Goal: Task Accomplishment & Management: Manage account settings

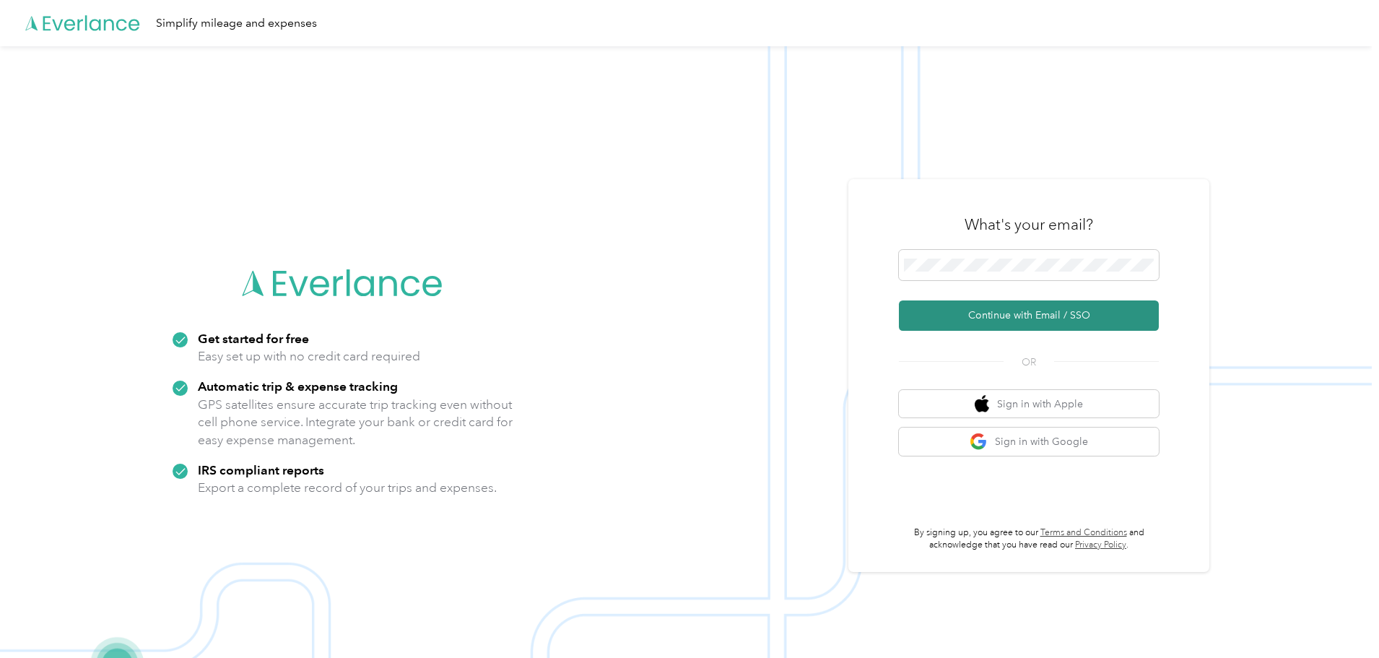
click at [977, 310] on button "Continue with Email / SSO" at bounding box center [1029, 315] width 260 height 30
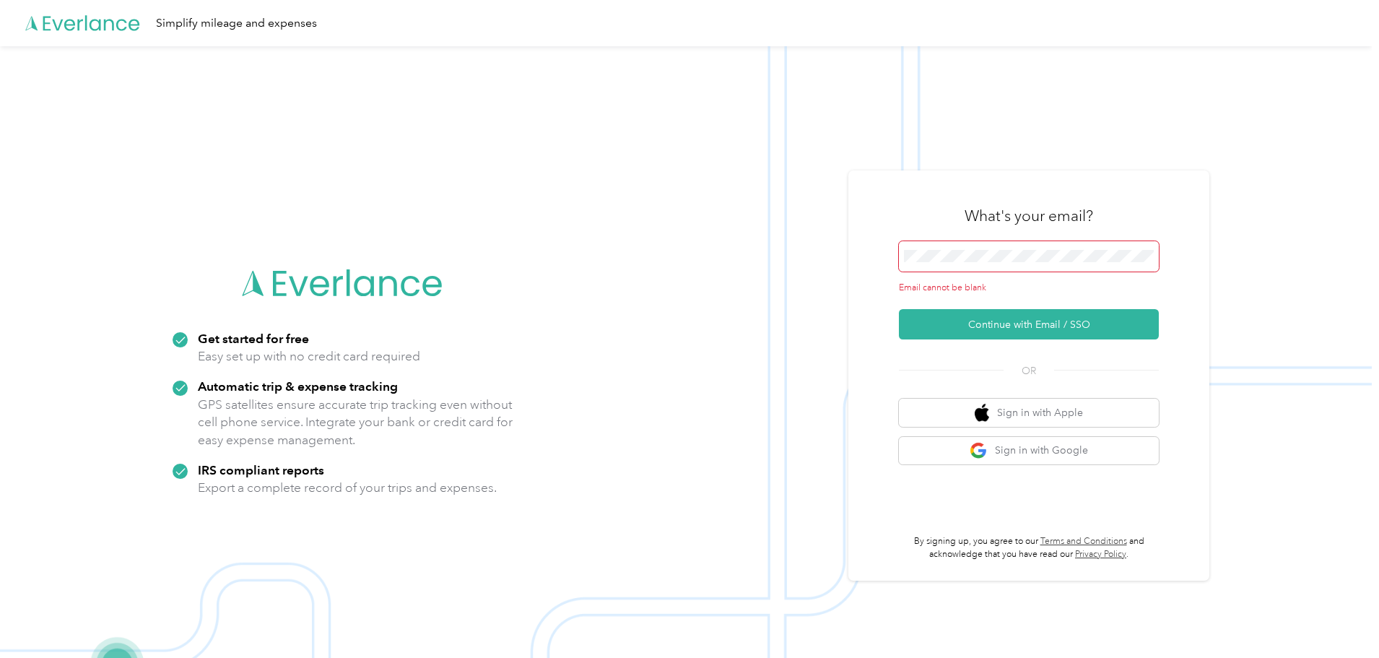
click at [972, 246] on span at bounding box center [1029, 256] width 260 height 30
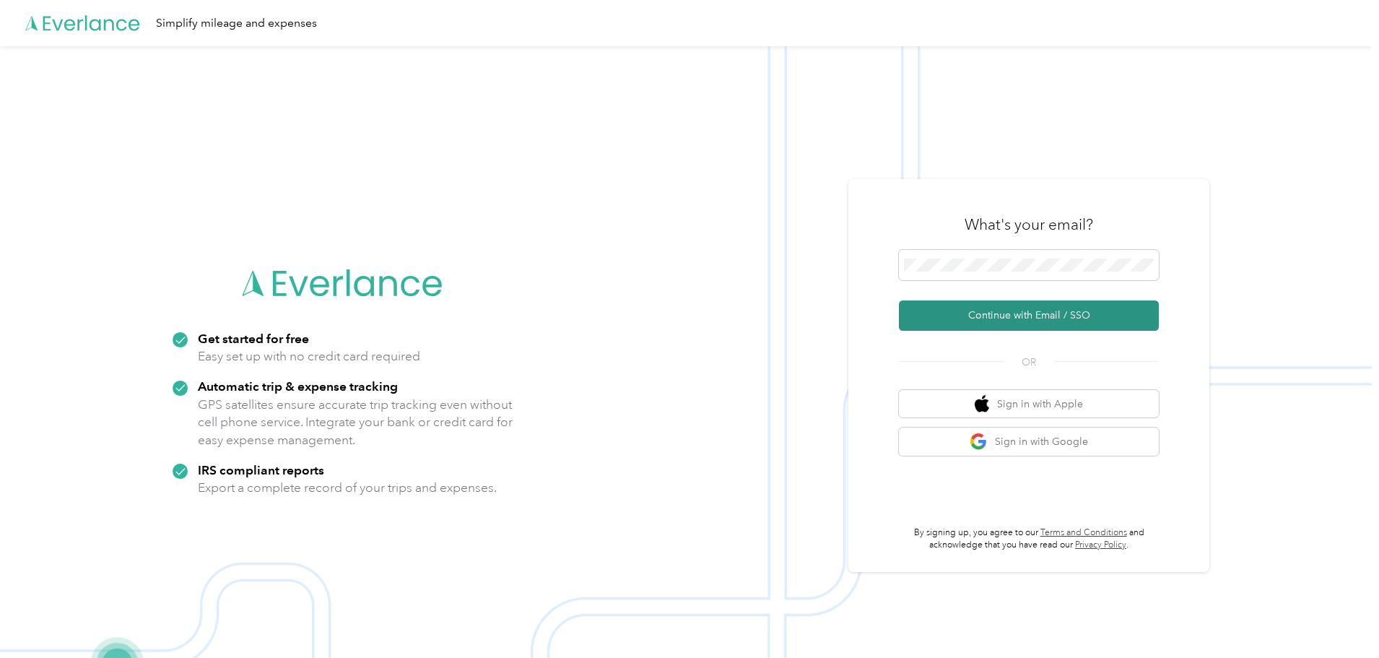
click at [1024, 317] on button "Continue with Email / SSO" at bounding box center [1029, 315] width 260 height 30
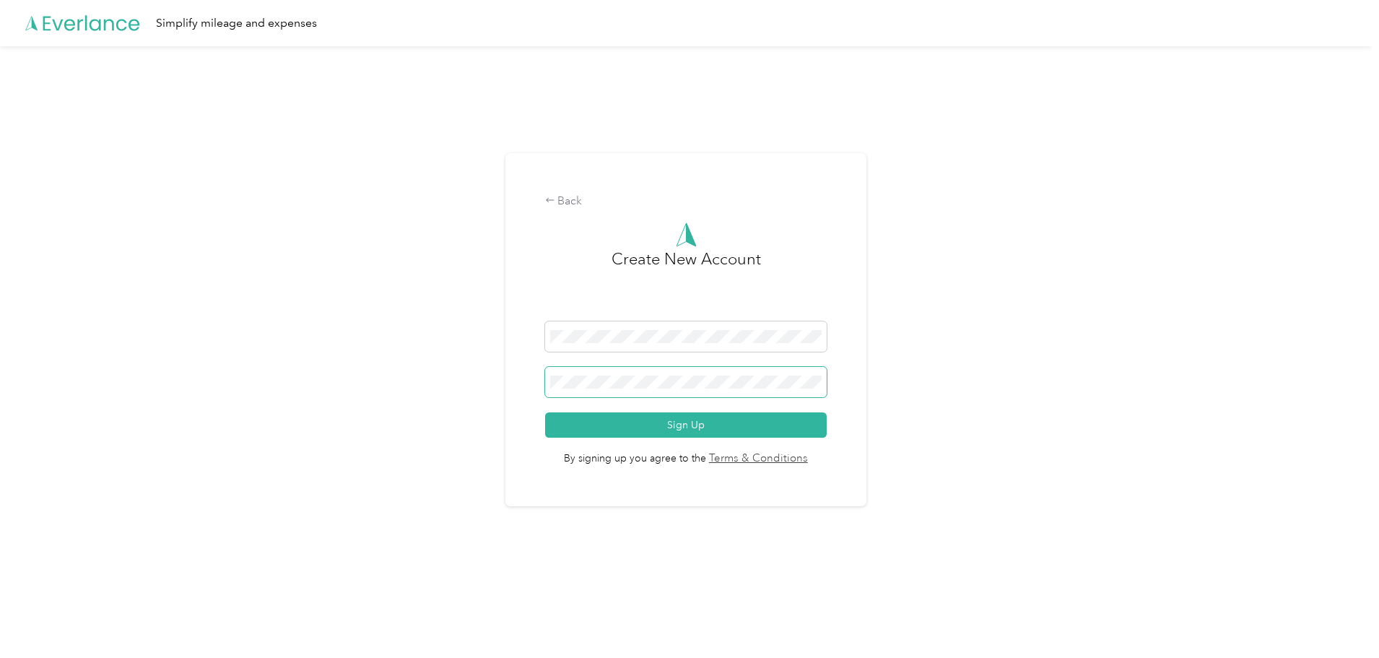
click at [699, 389] on span at bounding box center [686, 382] width 282 height 30
click at [1365, 625] on div at bounding box center [686, 625] width 1372 height 0
click at [715, 420] on button "Sign Up" at bounding box center [686, 424] width 282 height 25
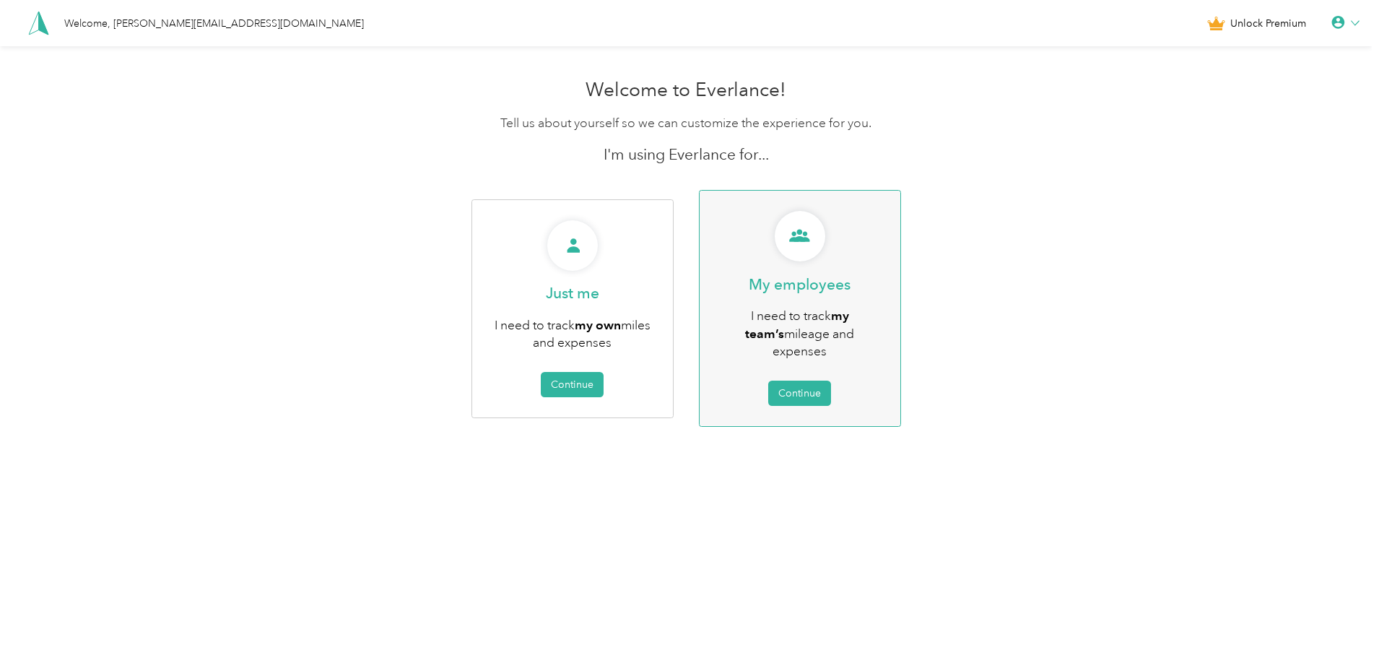
click at [846, 308] on b "my team’s" at bounding box center [797, 324] width 104 height 33
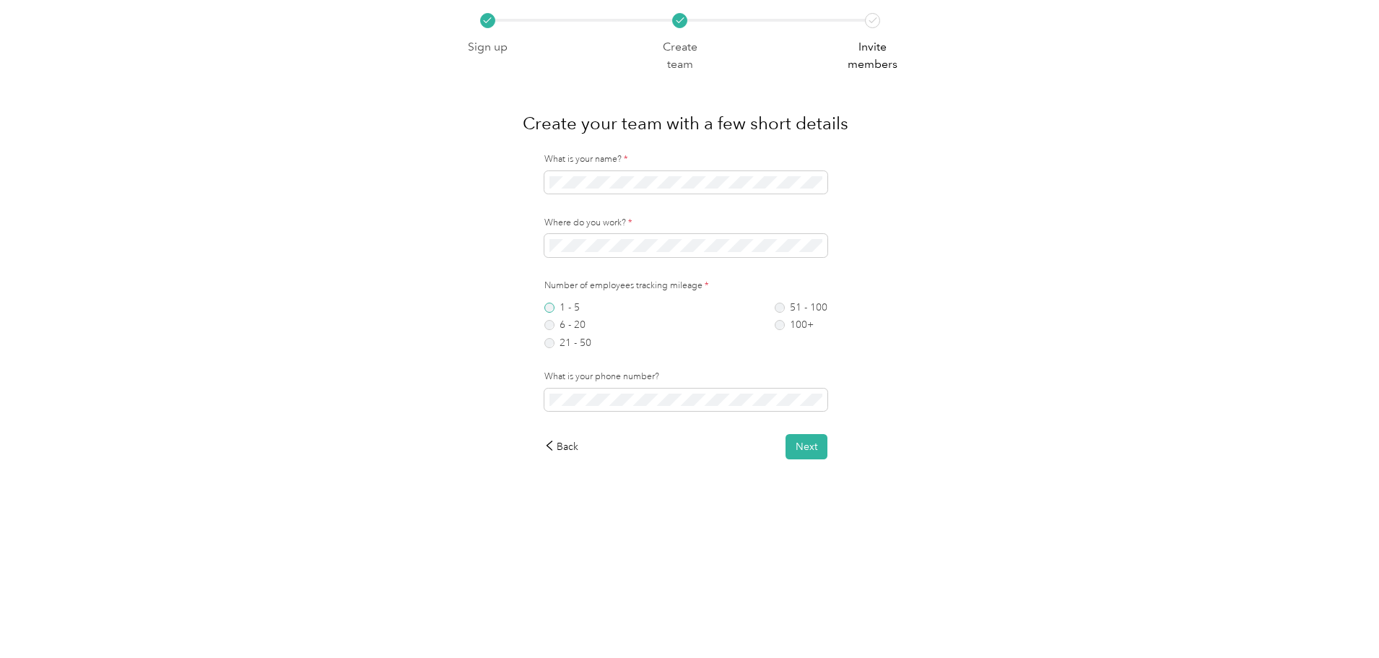
click at [578, 310] on label "1 - 5" at bounding box center [567, 307] width 47 height 10
click at [924, 363] on div "Sign up Create team Invite members Create your team with a few short details Wh…" at bounding box center [686, 265] width 1372 height 530
click at [590, 324] on label "6 - 20" at bounding box center [567, 325] width 47 height 10
click at [804, 448] on button "Next" at bounding box center [806, 446] width 42 height 25
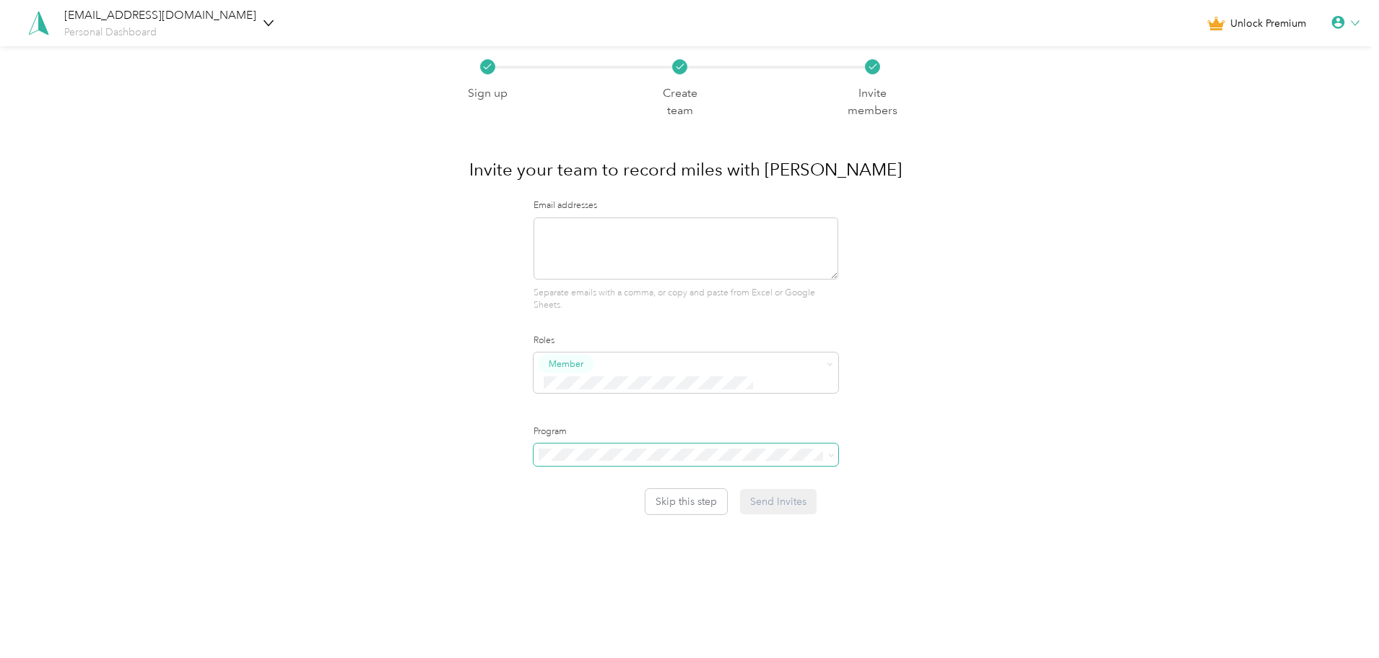
click at [718, 443] on span at bounding box center [686, 454] width 305 height 23
click at [710, 262] on textarea at bounding box center [686, 248] width 305 height 62
type textarea "[PERSON_NAME][EMAIL_ADDRESS][DOMAIN_NAME]"
click at [788, 443] on span at bounding box center [686, 454] width 305 height 23
click at [914, 414] on div "Sign up Create team Invite members Invite your team to record miles with Everla…" at bounding box center [685, 280] width 457 height 468
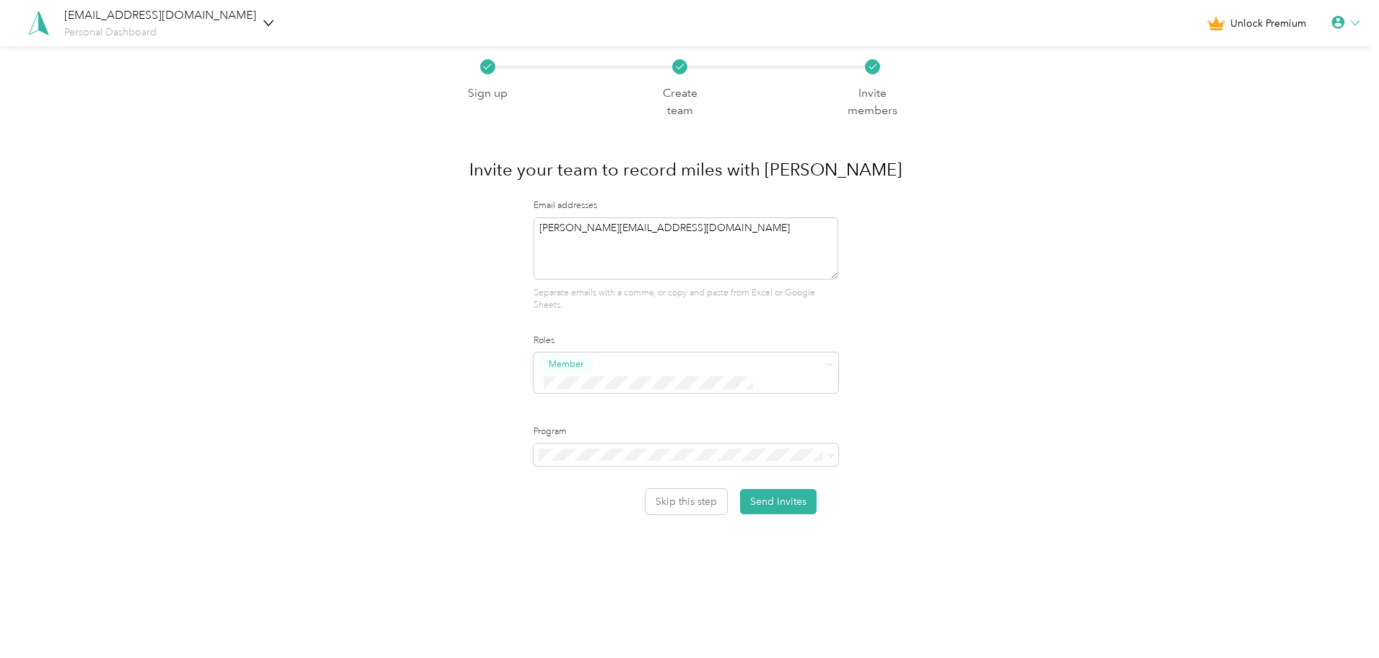
click at [863, 445] on div "Sign up Create team Invite members Invite your team to record miles with Everla…" at bounding box center [685, 280] width 457 height 468
click at [853, 439] on div "Sign up Create team Invite members Invite your team to record miles with Everla…" at bounding box center [685, 280] width 457 height 468
click at [829, 450] on span at bounding box center [829, 455] width 12 height 10
click at [831, 452] on icon at bounding box center [831, 455] width 6 height 6
click at [676, 539] on div "No program" at bounding box center [689, 537] width 286 height 15
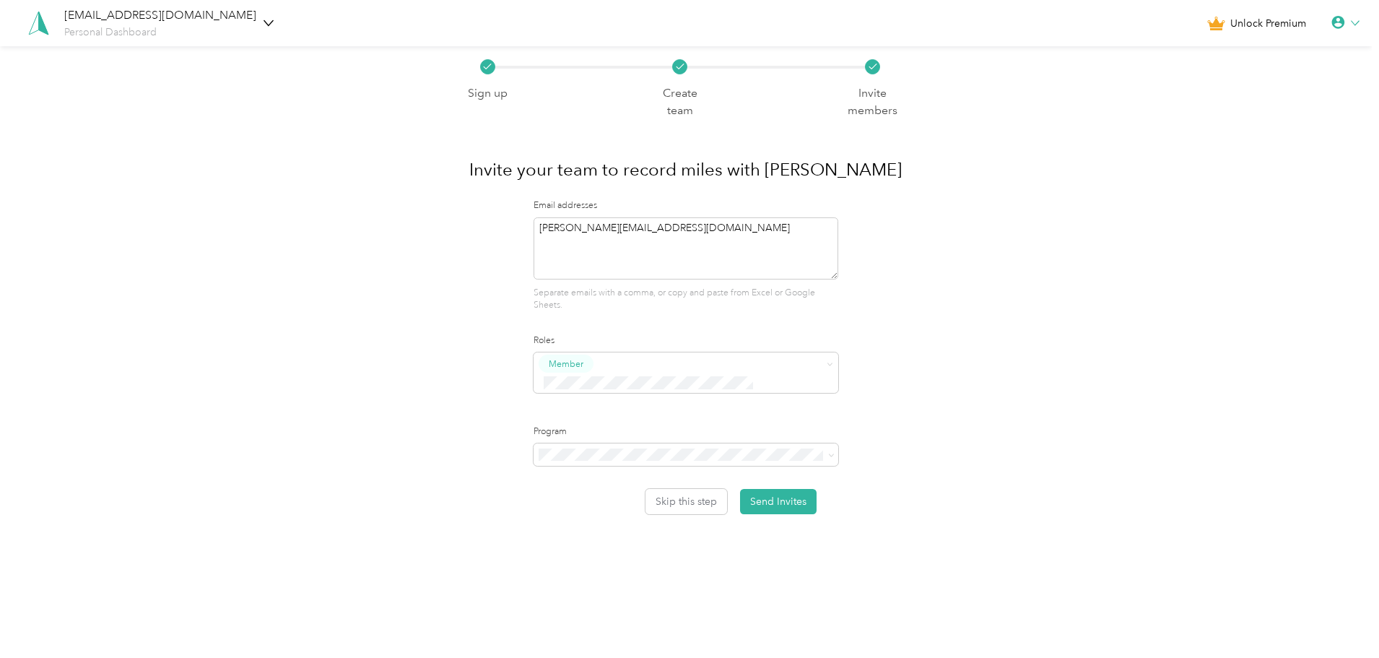
click at [676, 547] on div "Sign up Create team Invite members Invite your team to record miles with Everla…" at bounding box center [686, 315] width 1372 height 539
click at [781, 490] on button "Send Invites" at bounding box center [778, 501] width 77 height 25
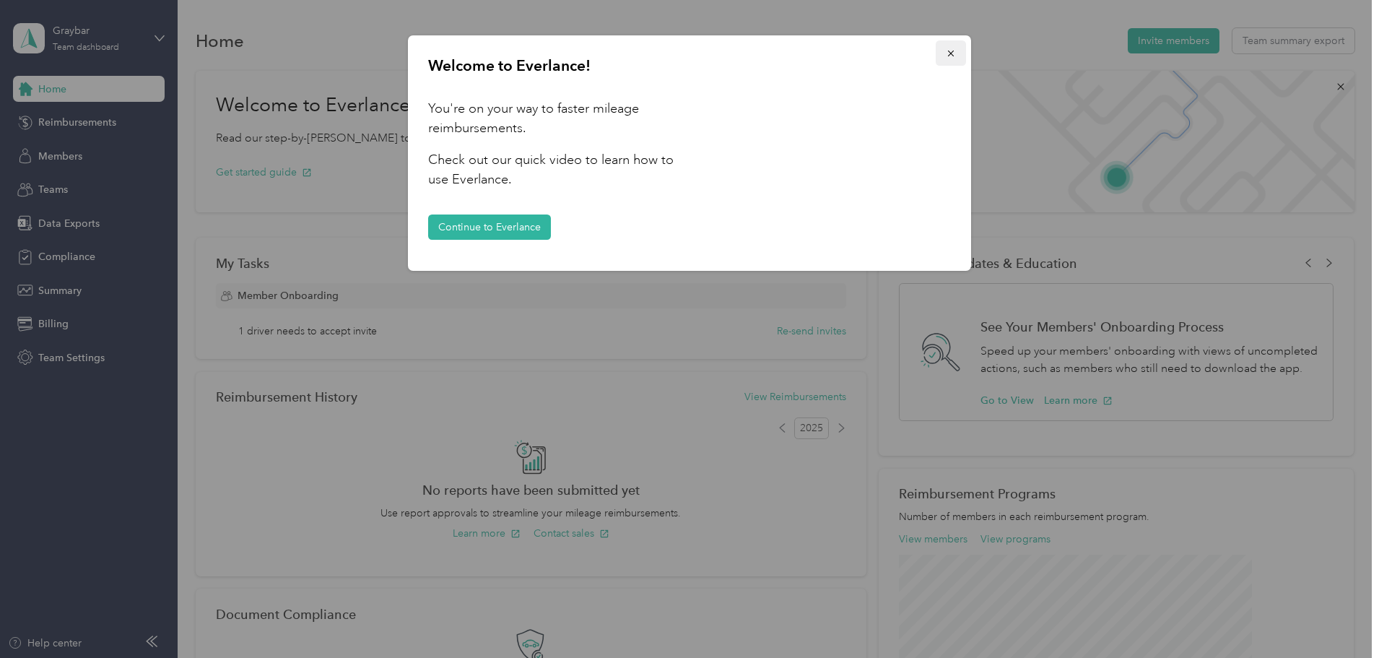
click at [947, 48] on span "button" at bounding box center [951, 53] width 10 height 12
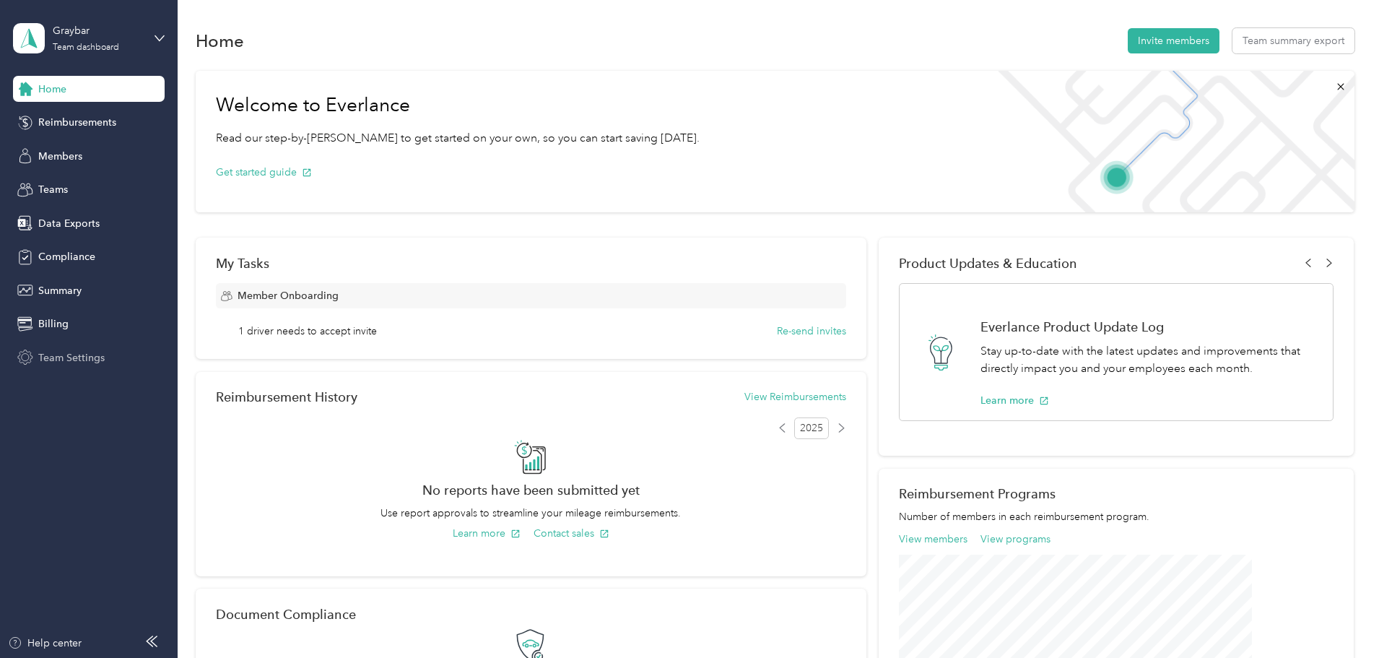
click at [66, 357] on span "Team Settings" at bounding box center [71, 357] width 66 height 15
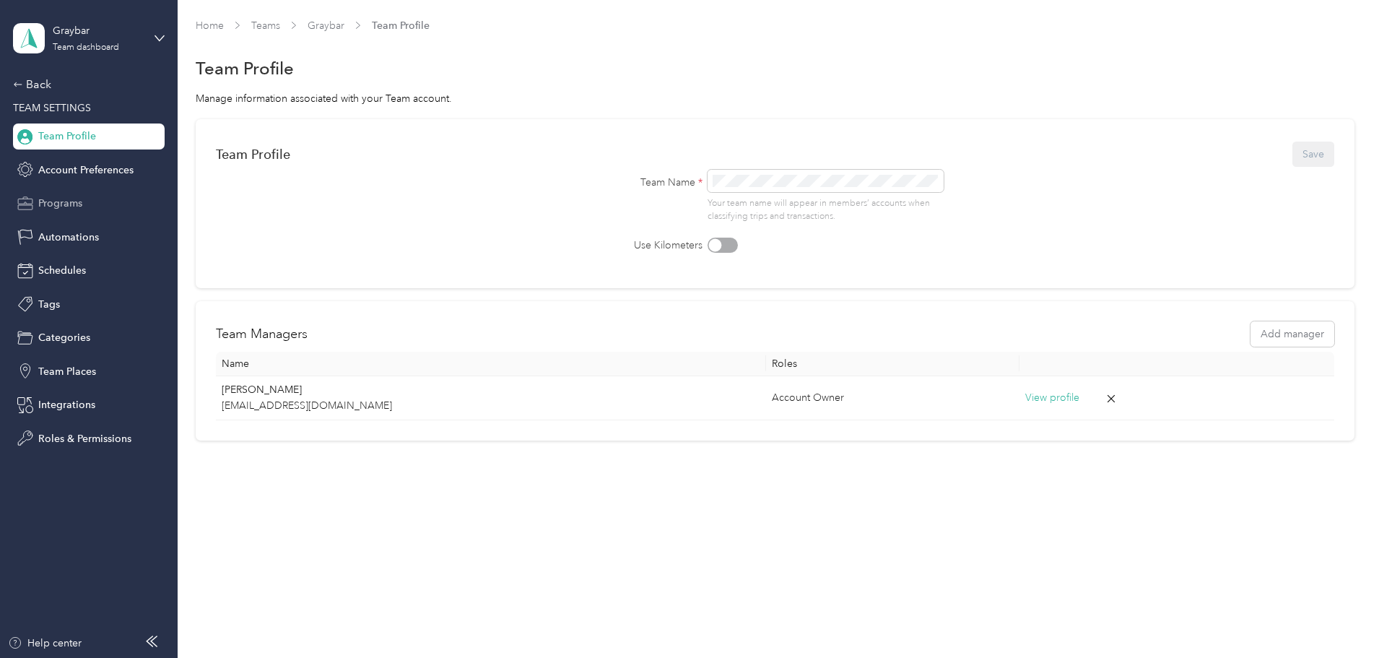
click at [72, 201] on span "Programs" at bounding box center [60, 203] width 44 height 15
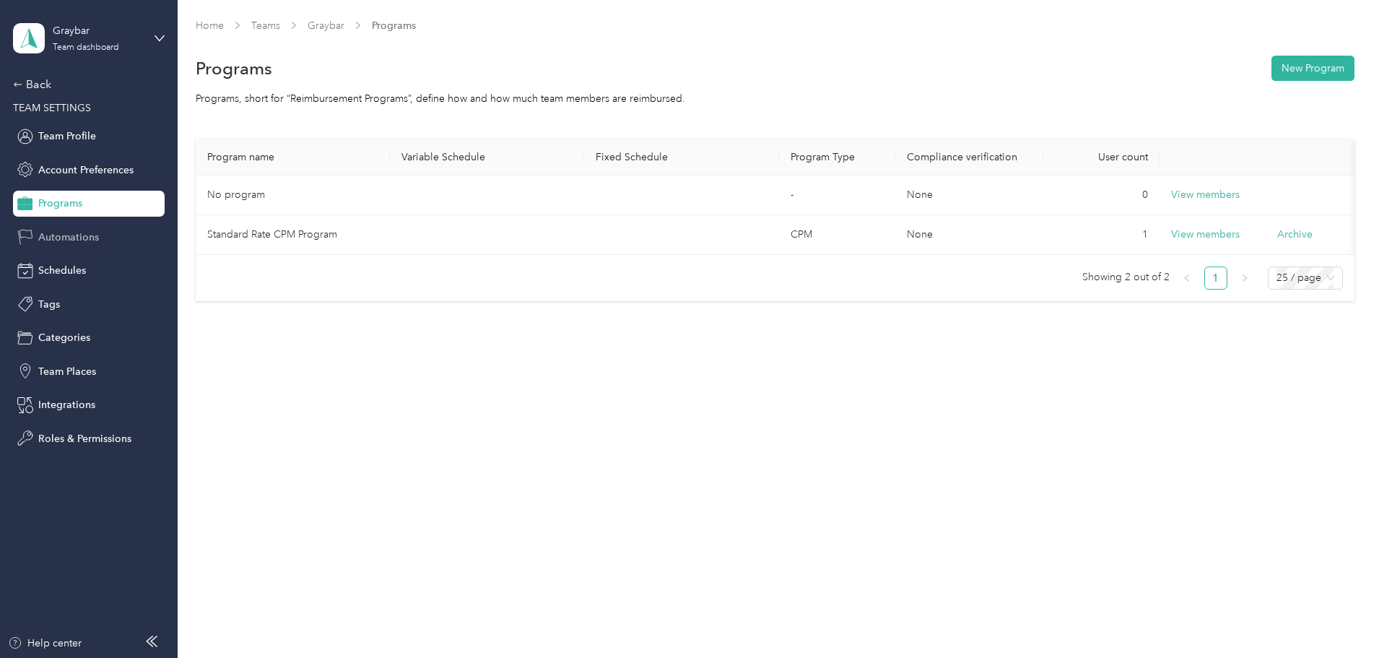
click at [81, 236] on span "Automations" at bounding box center [68, 237] width 61 height 15
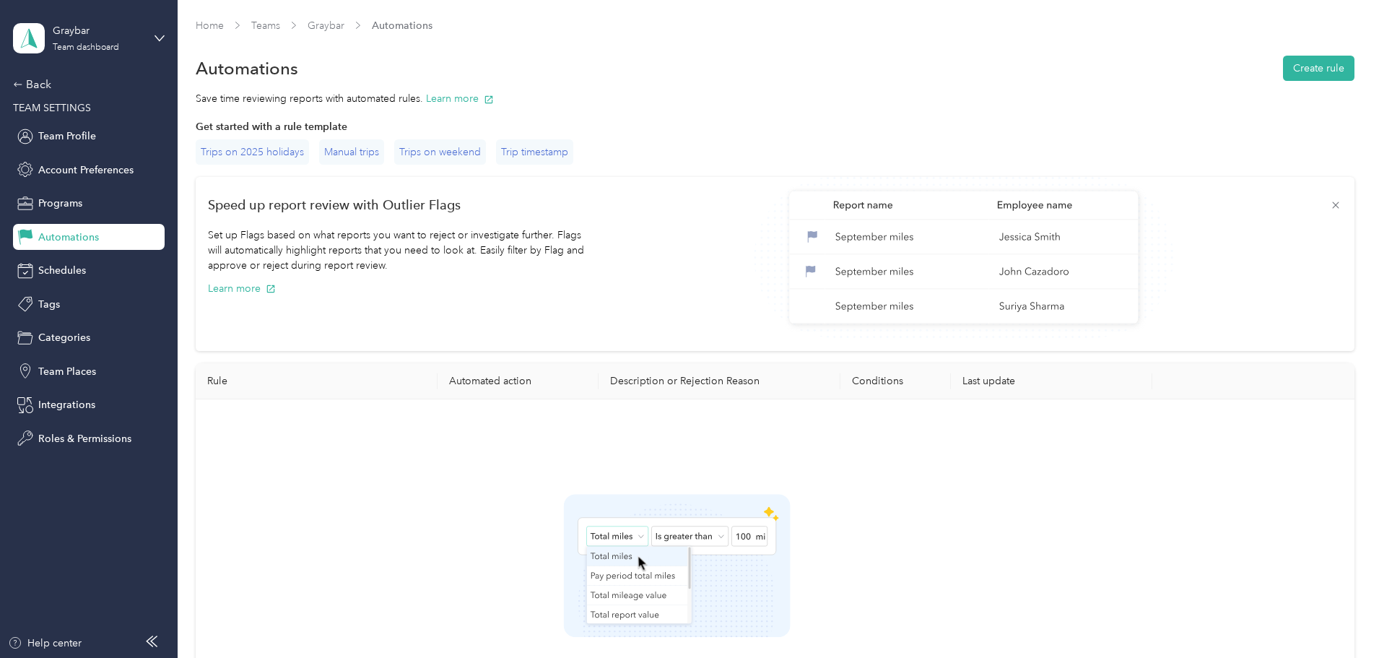
click at [154, 37] on div "Graybar Team dashboard" at bounding box center [89, 38] width 152 height 51
click at [251, 295] on div "Get started with a rule template Trips on 2025 holidays Manual trips Trips on w…" at bounding box center [775, 471] width 1159 height 705
click at [114, 135] on div "Team Profile" at bounding box center [89, 136] width 152 height 26
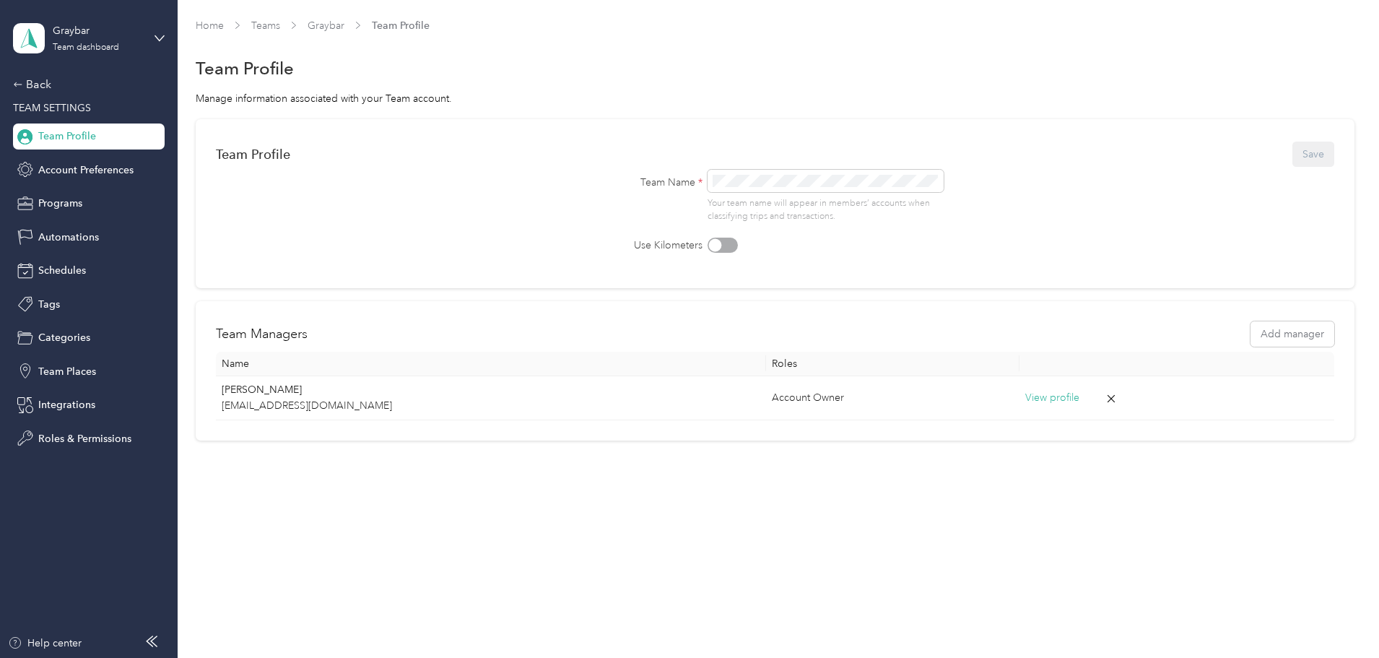
click at [554, 152] on div "Team Profile Save" at bounding box center [775, 154] width 1118 height 30
click at [746, 104] on div "Manage information associated with your Team account." at bounding box center [775, 98] width 1159 height 15
click at [161, 40] on icon at bounding box center [159, 38] width 10 height 10
click at [277, 457] on div "Home Teams Graybar Team Profile Team Profile Manage information associated with…" at bounding box center [775, 259] width 1194 height 518
click at [69, 404] on span "Integrations" at bounding box center [66, 404] width 57 height 15
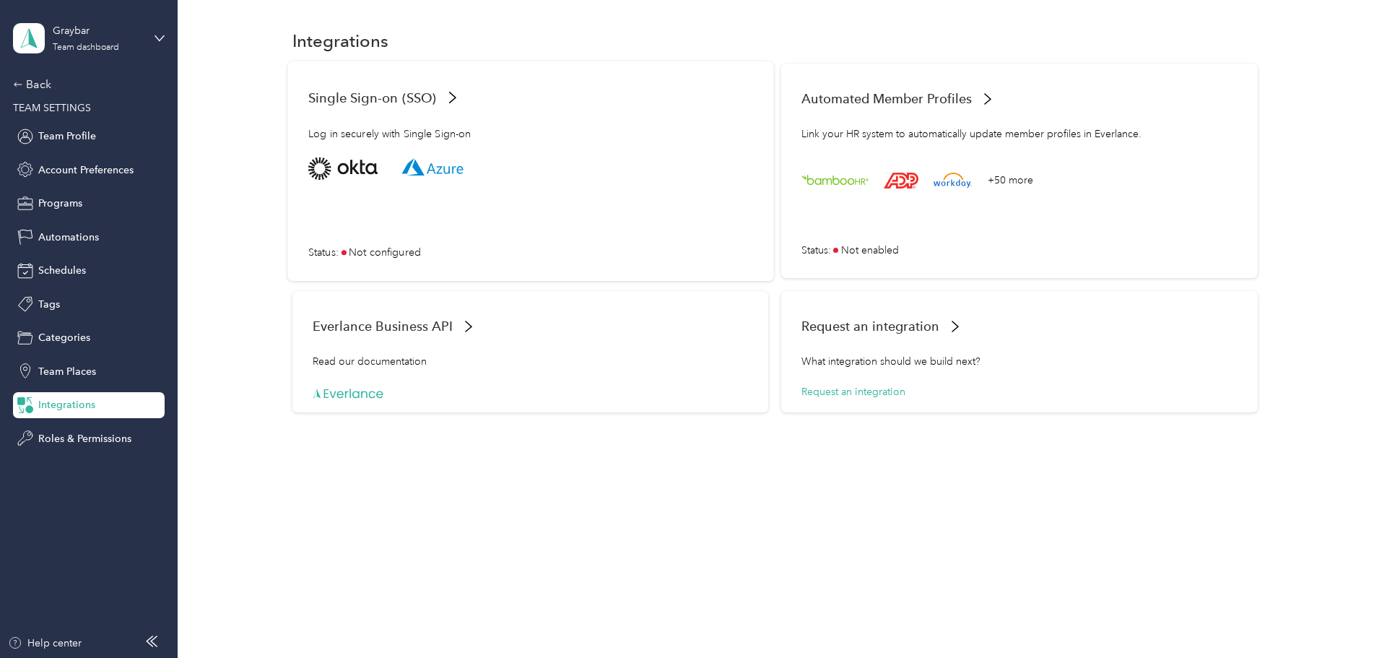
click at [417, 105] on div "Single Sign-on (SSO)" at bounding box center [530, 97] width 445 height 31
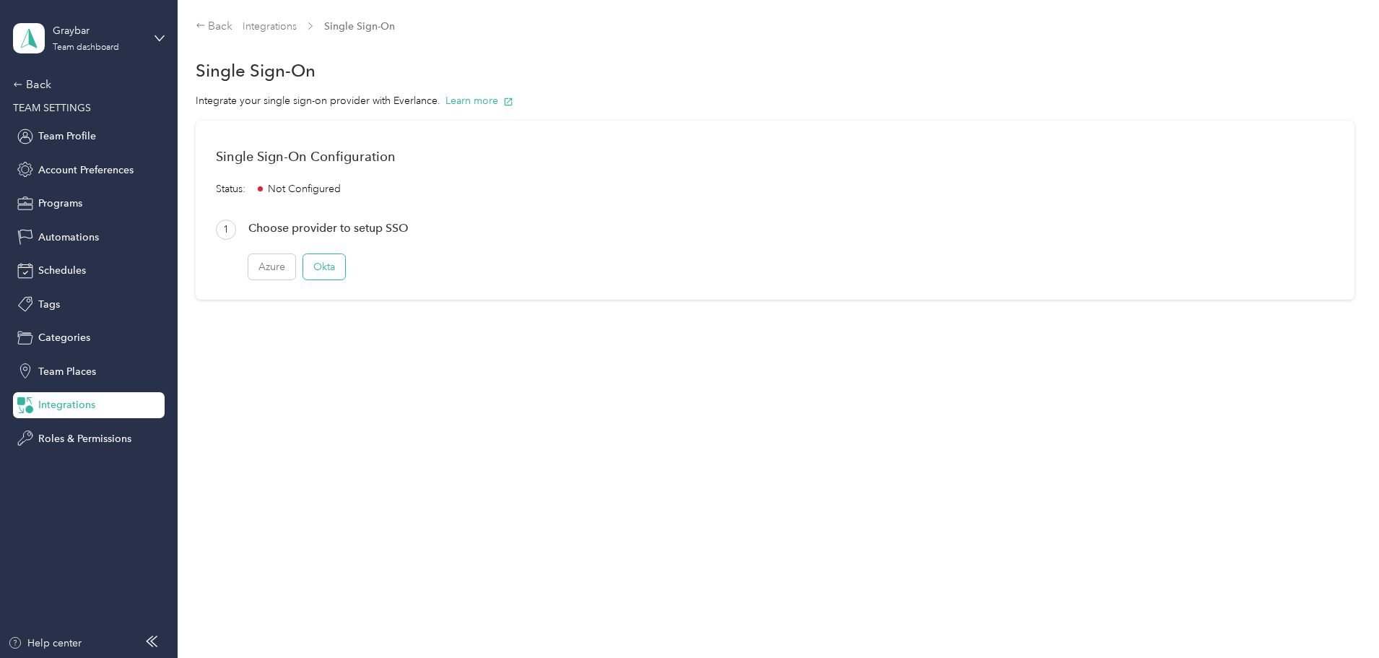
click at [345, 263] on button "Okta" at bounding box center [324, 266] width 42 height 25
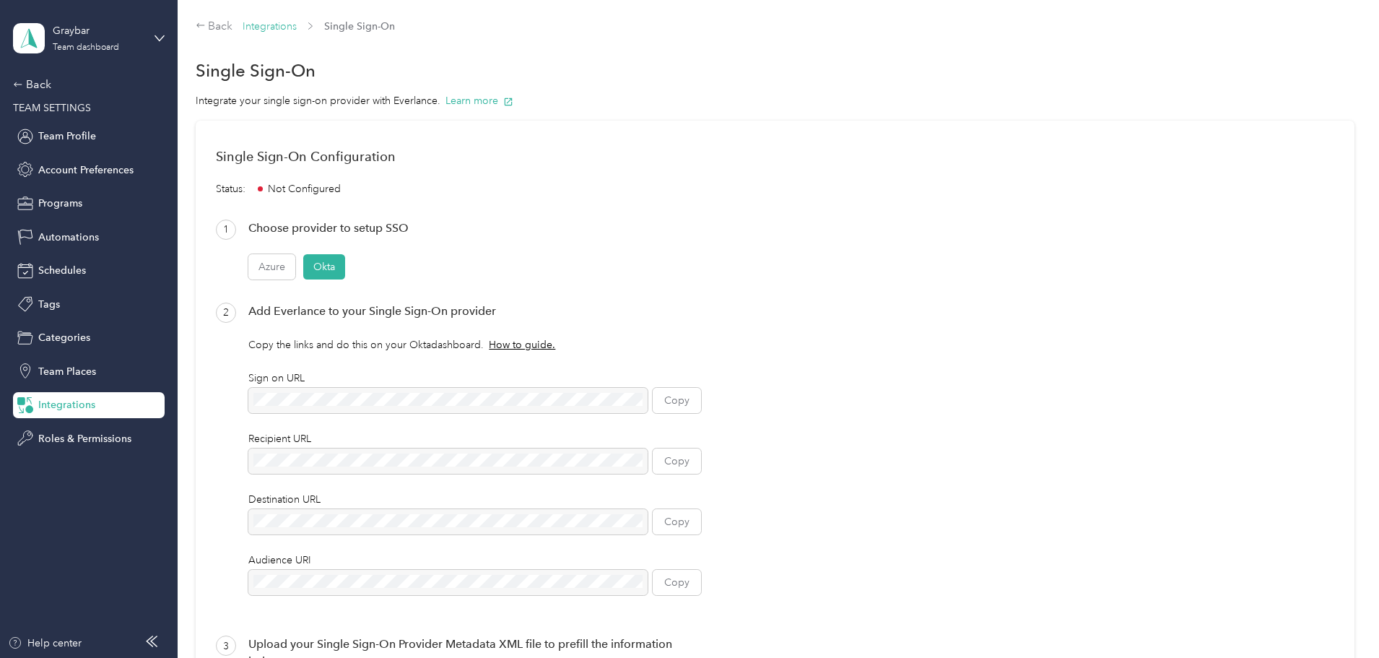
click at [297, 25] on link "Integrations" at bounding box center [270, 26] width 54 height 12
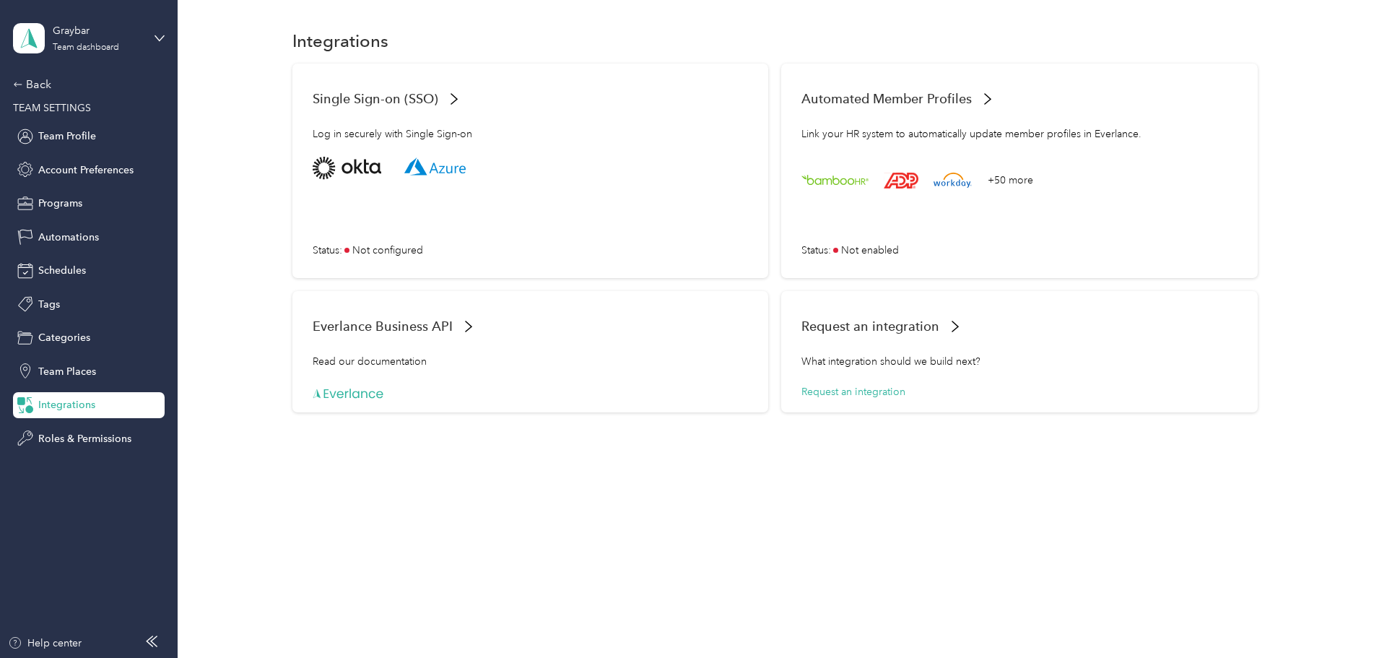
click at [1359, 657] on div at bounding box center [686, 658] width 1372 height 0
click at [74, 131] on span "Team Profile" at bounding box center [67, 136] width 58 height 15
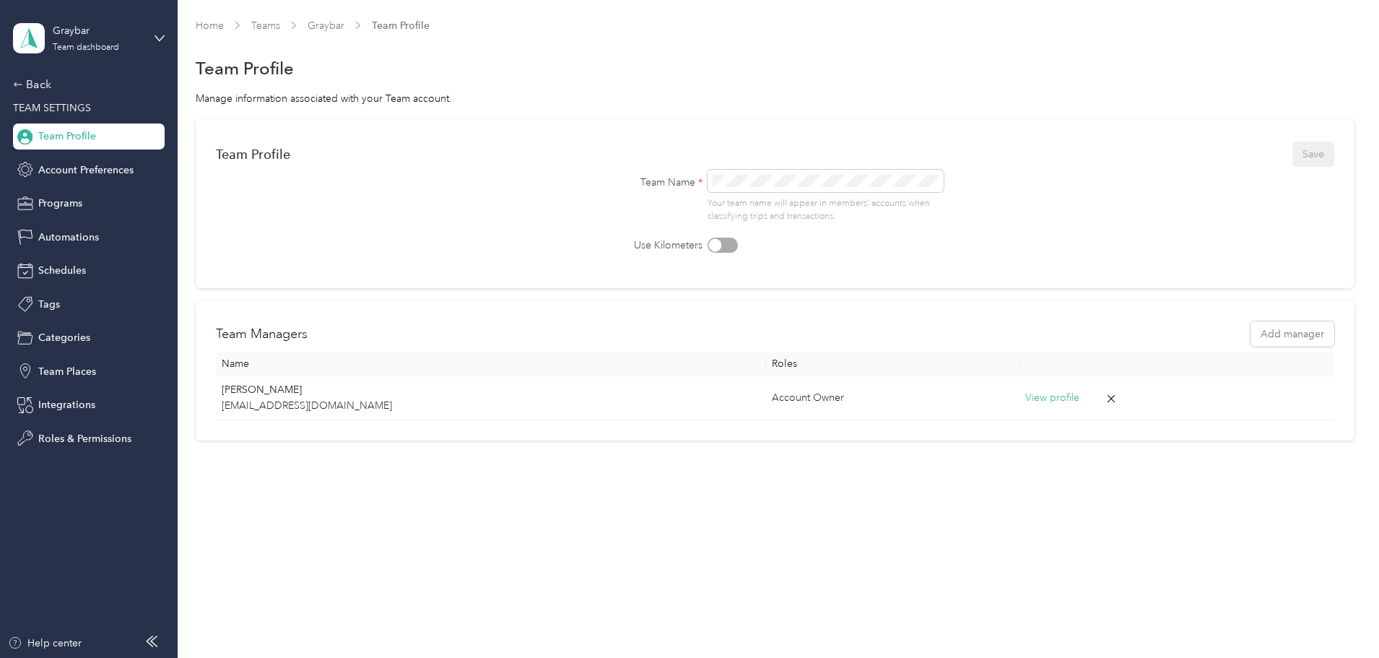
click at [287, 17] on div "Home Teams Graybar Team Profile Team Profile Manage information associated with…" at bounding box center [775, 259] width 1194 height 518
click at [224, 25] on link "Home" at bounding box center [210, 25] width 28 height 12
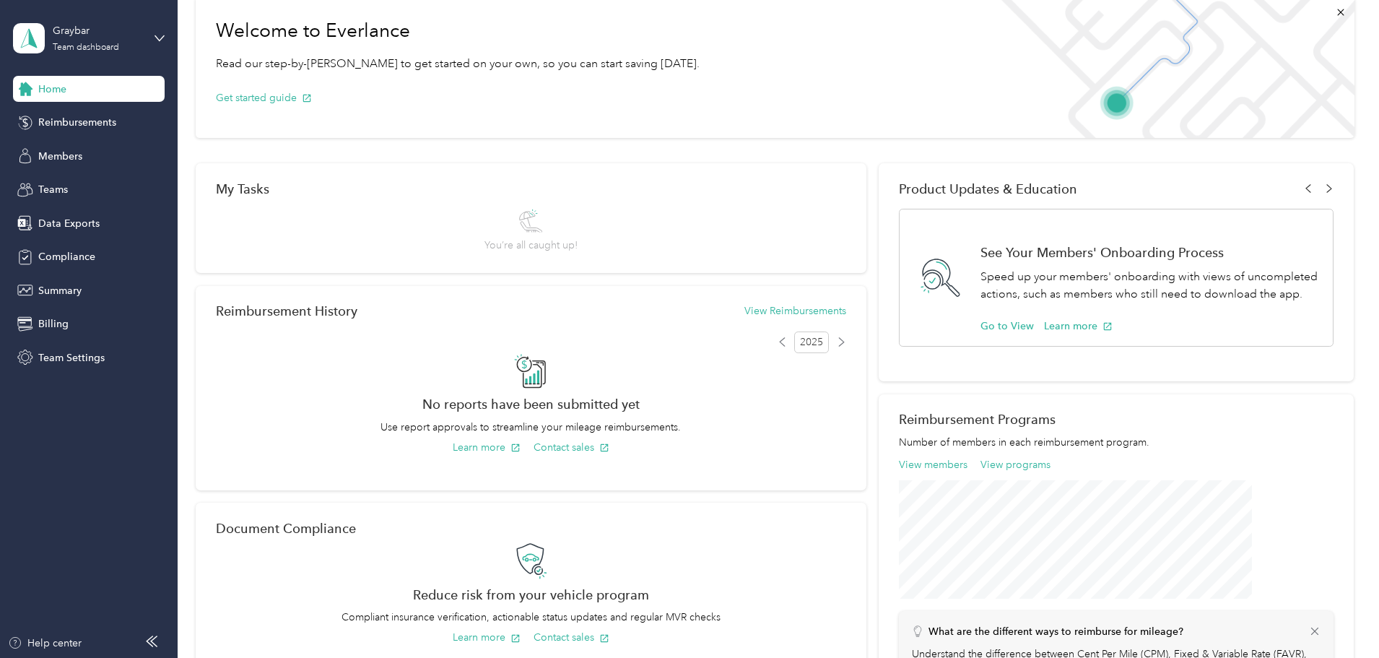
scroll to position [144, 0]
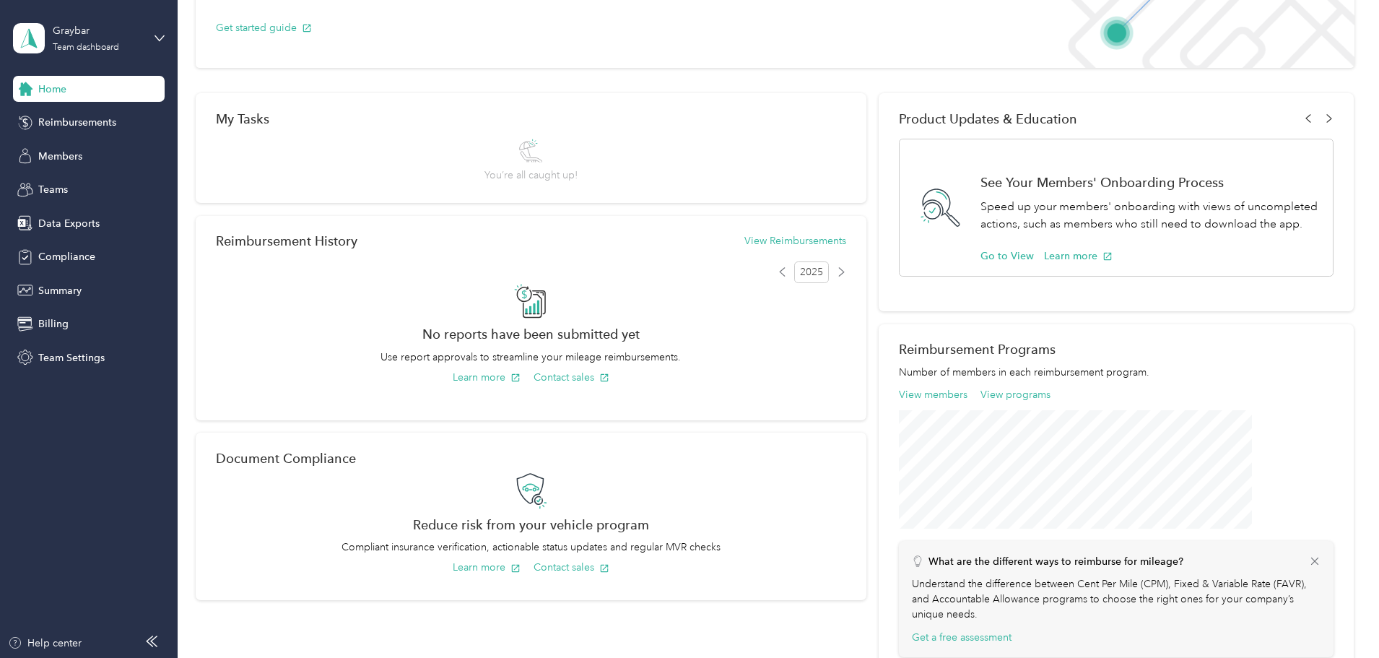
click at [1356, 657] on div at bounding box center [686, 658] width 1372 height 0
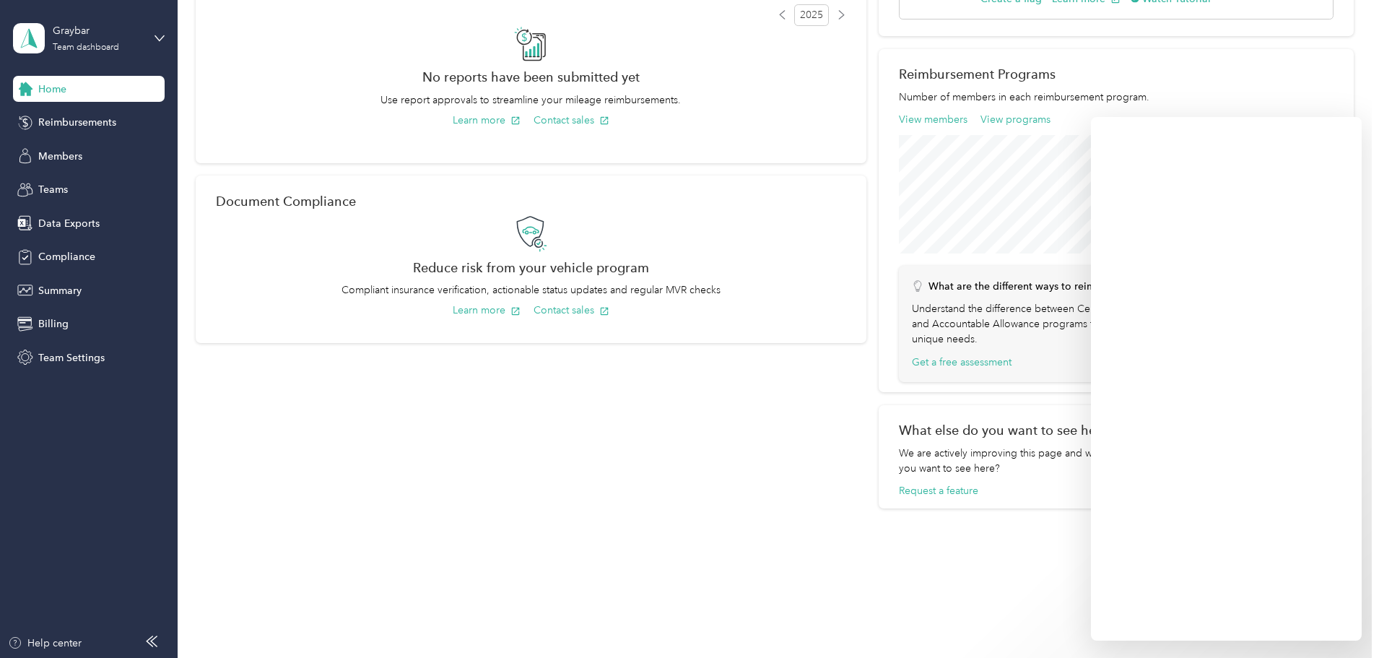
scroll to position [419, 0]
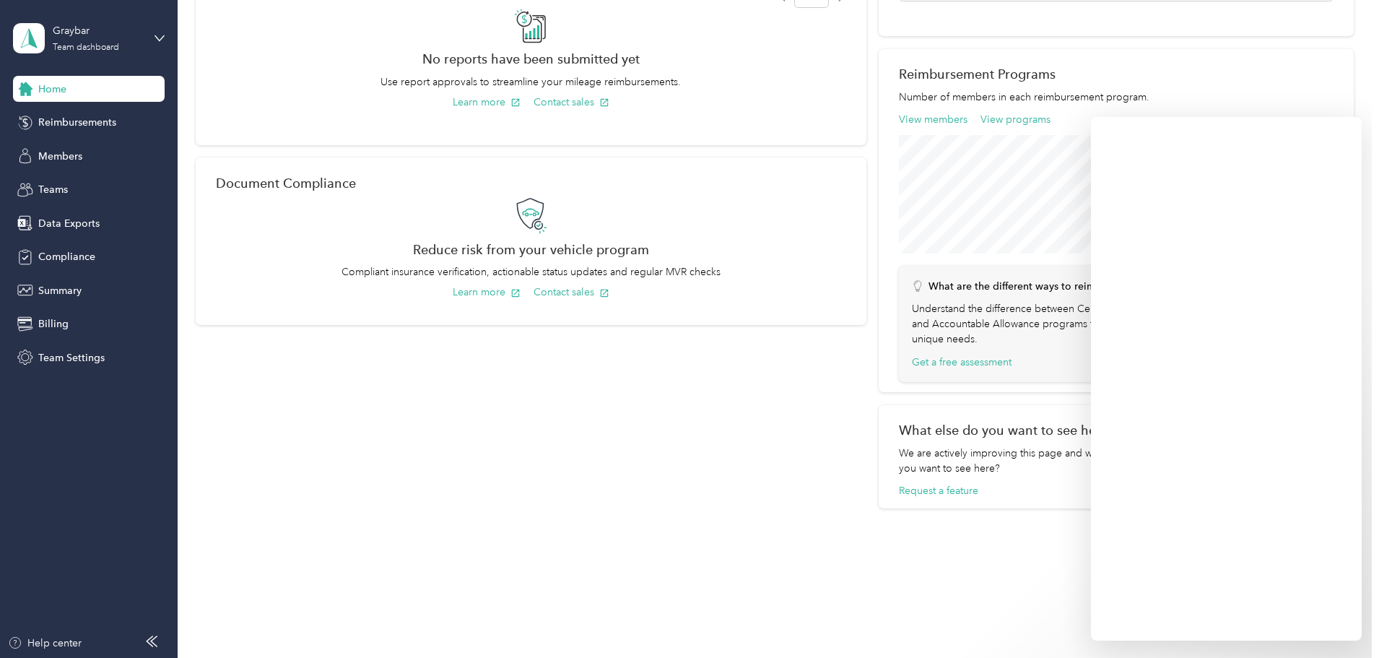
click at [647, 393] on div "My Tasks You’re all caught up! Reimbursement History View Reimbursements 2025 N…" at bounding box center [531, 163] width 671 height 690
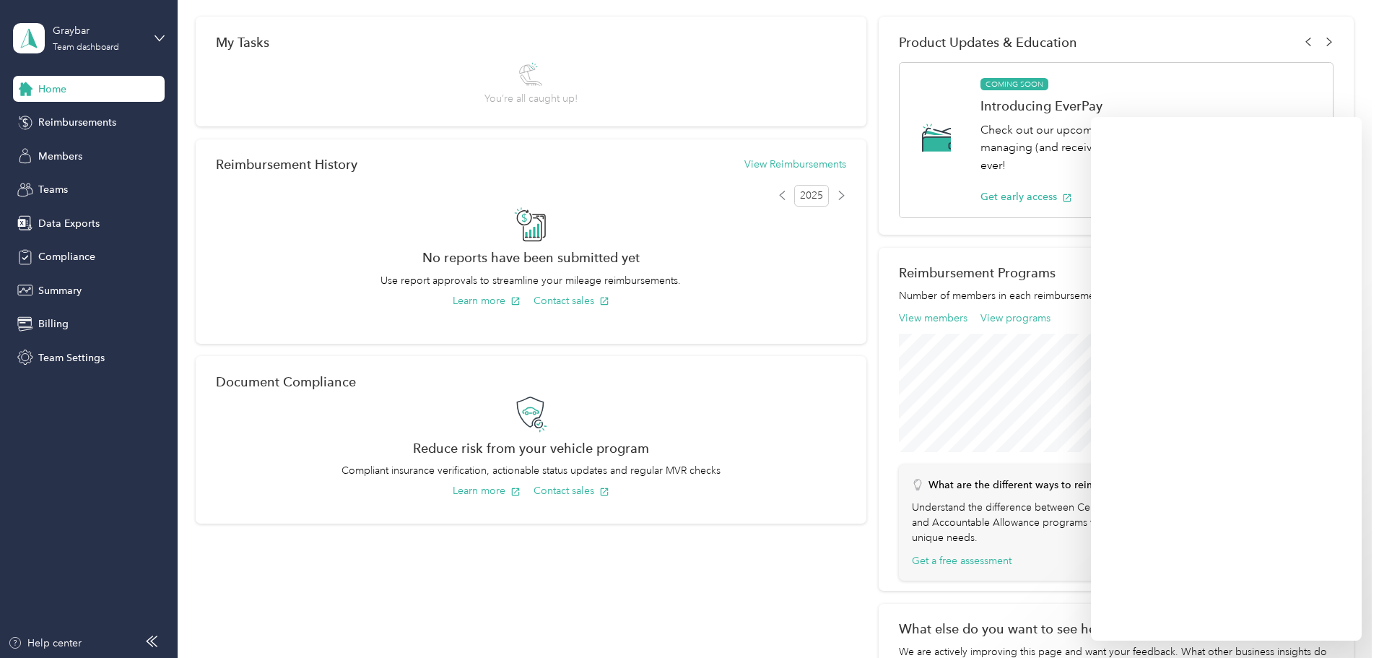
scroll to position [0, 0]
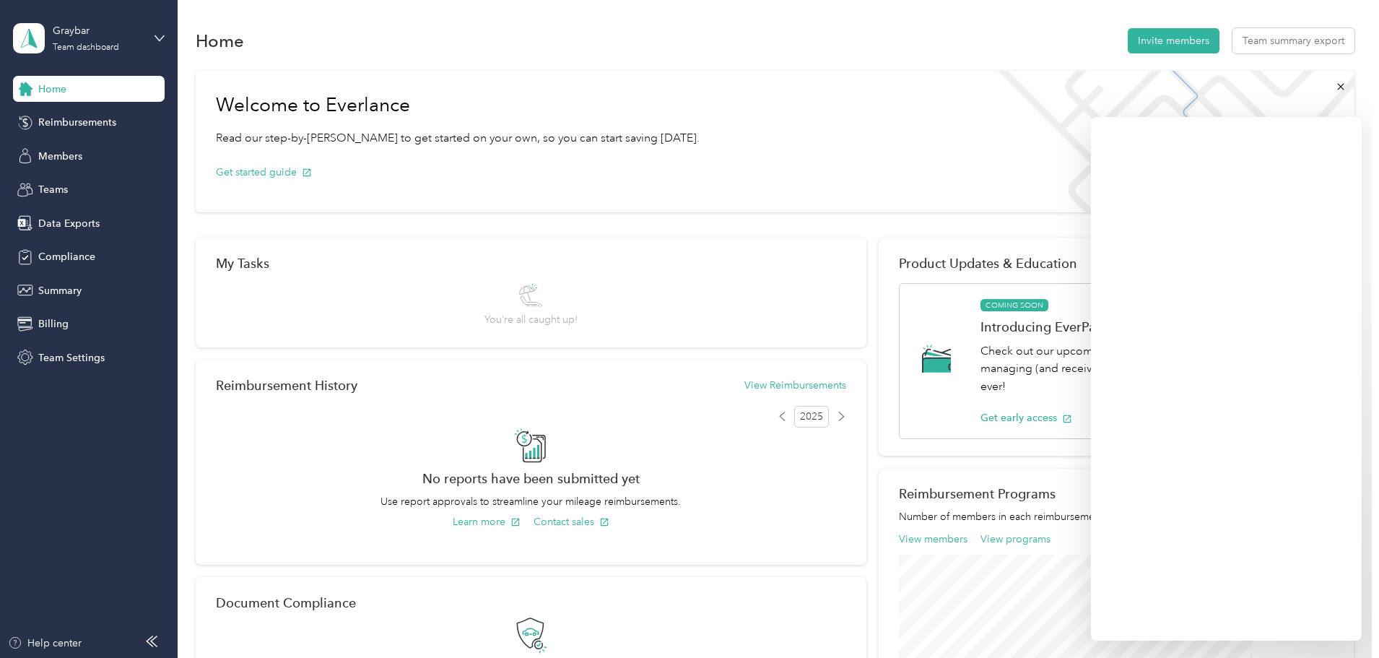
click at [87, 206] on div "Home Reimbursements Members Teams Data Exports Compliance Summary Billing Team …" at bounding box center [89, 223] width 152 height 295
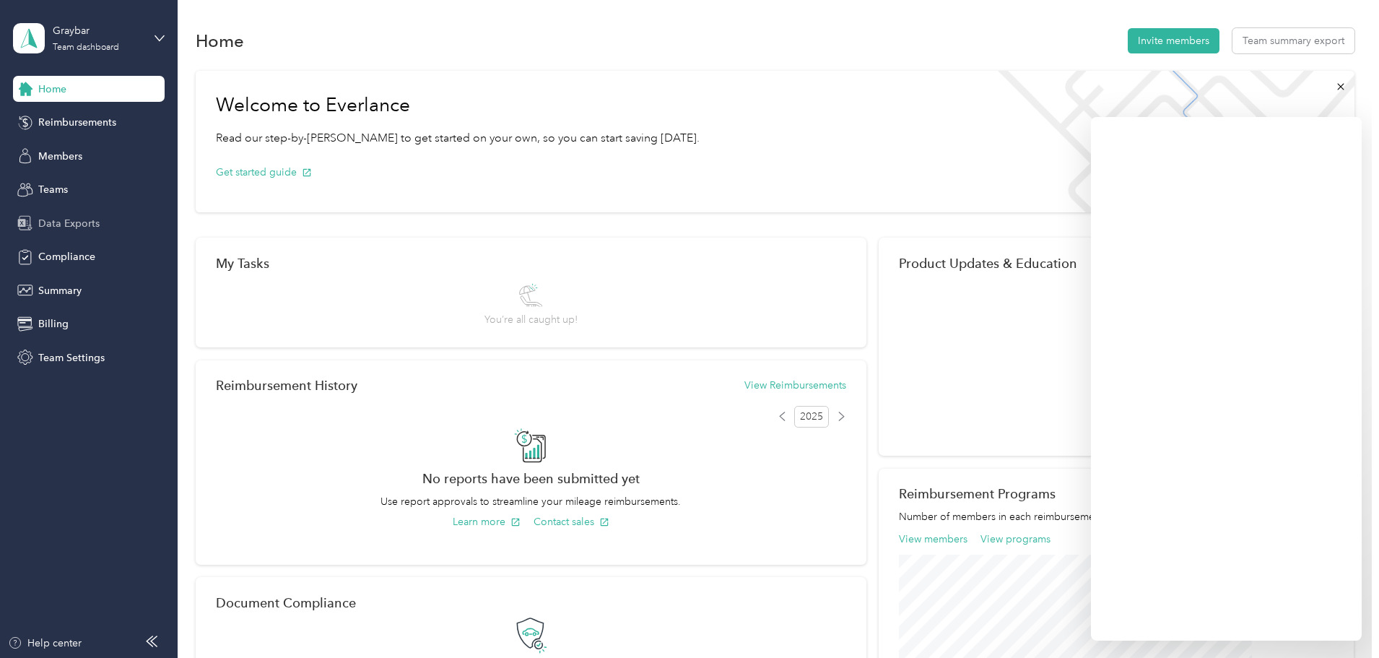
click at [78, 225] on span "Data Exports" at bounding box center [68, 223] width 61 height 15
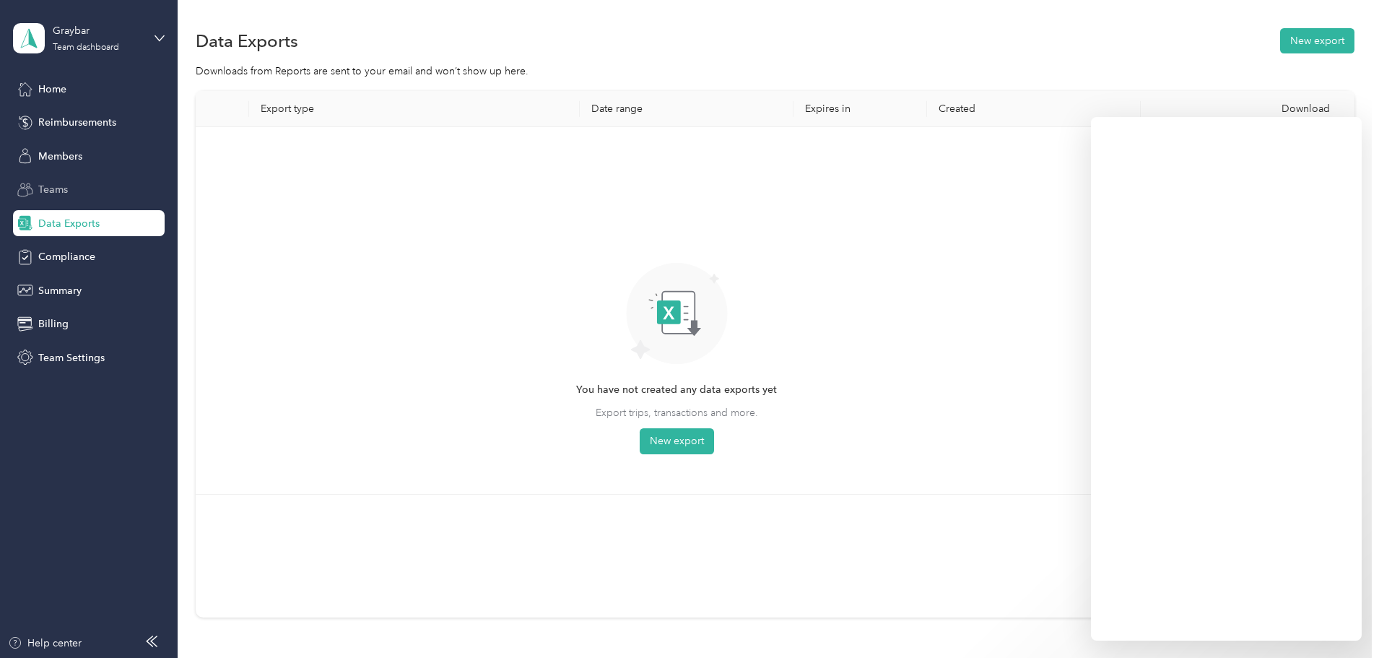
click at [66, 190] on span "Teams" at bounding box center [53, 189] width 30 height 15
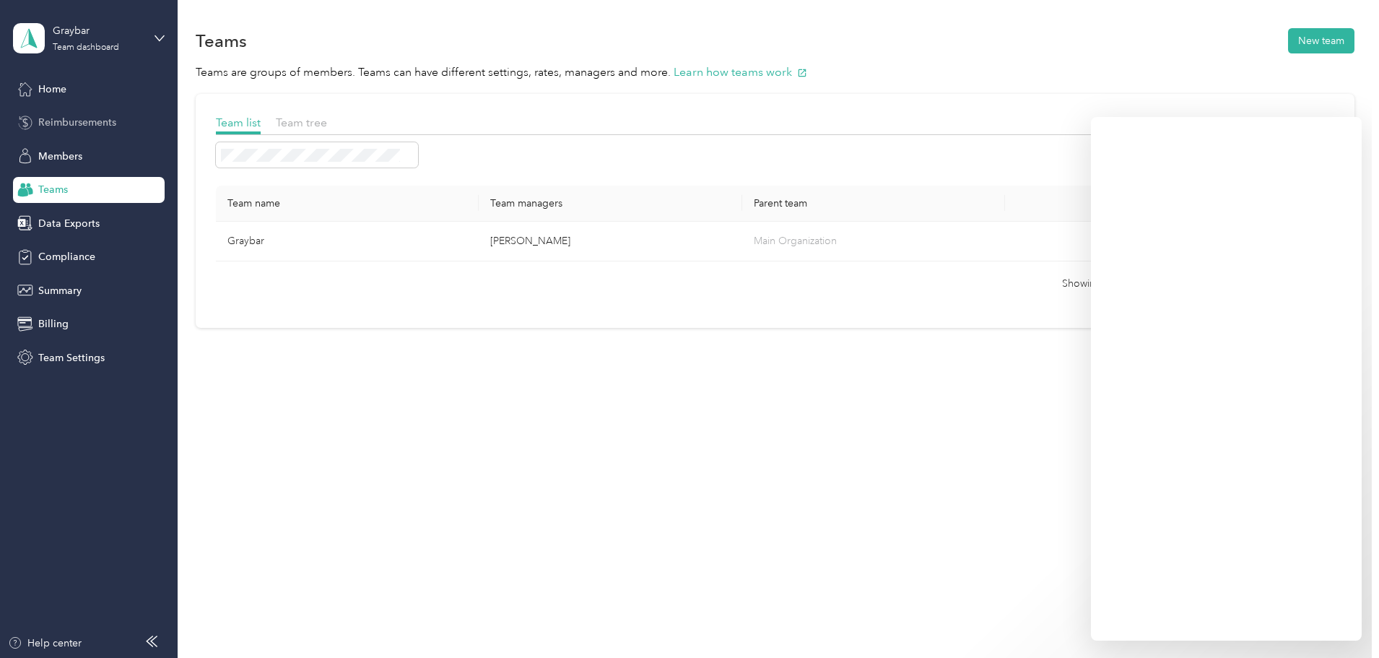
click at [79, 129] on span "Reimbursements" at bounding box center [77, 122] width 78 height 15
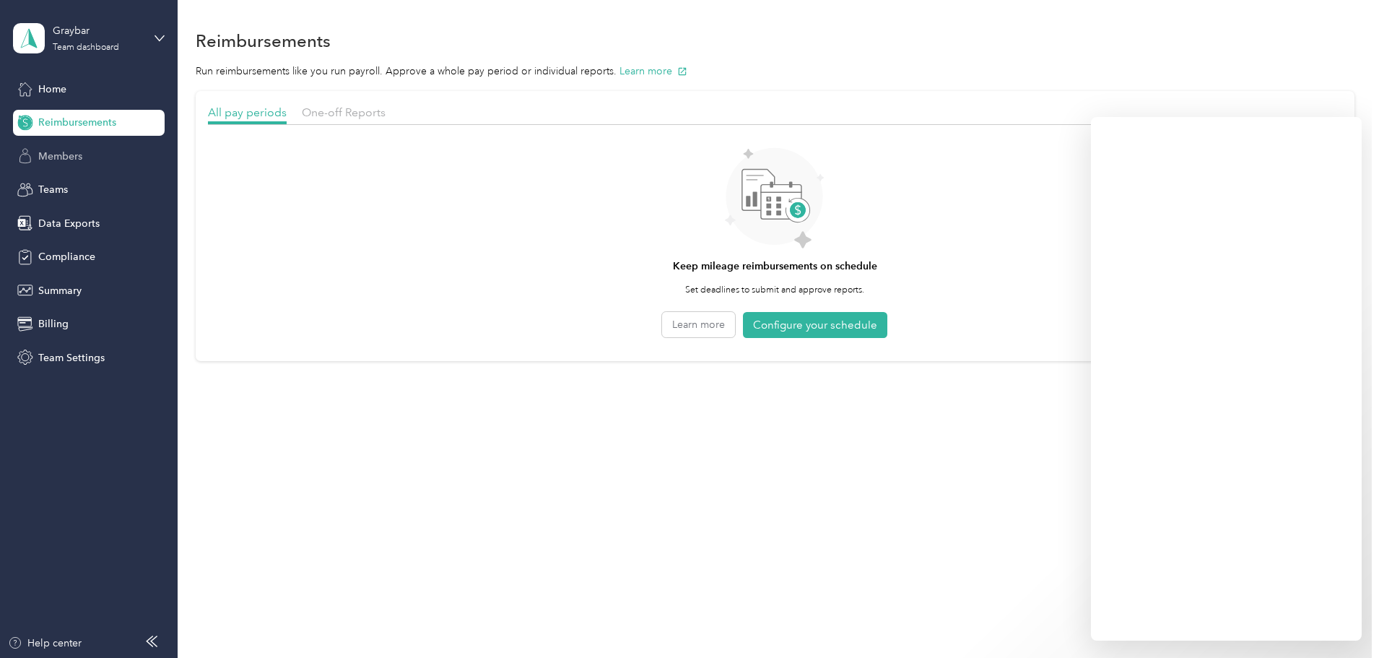
click at [68, 149] on span "Members" at bounding box center [60, 156] width 44 height 15
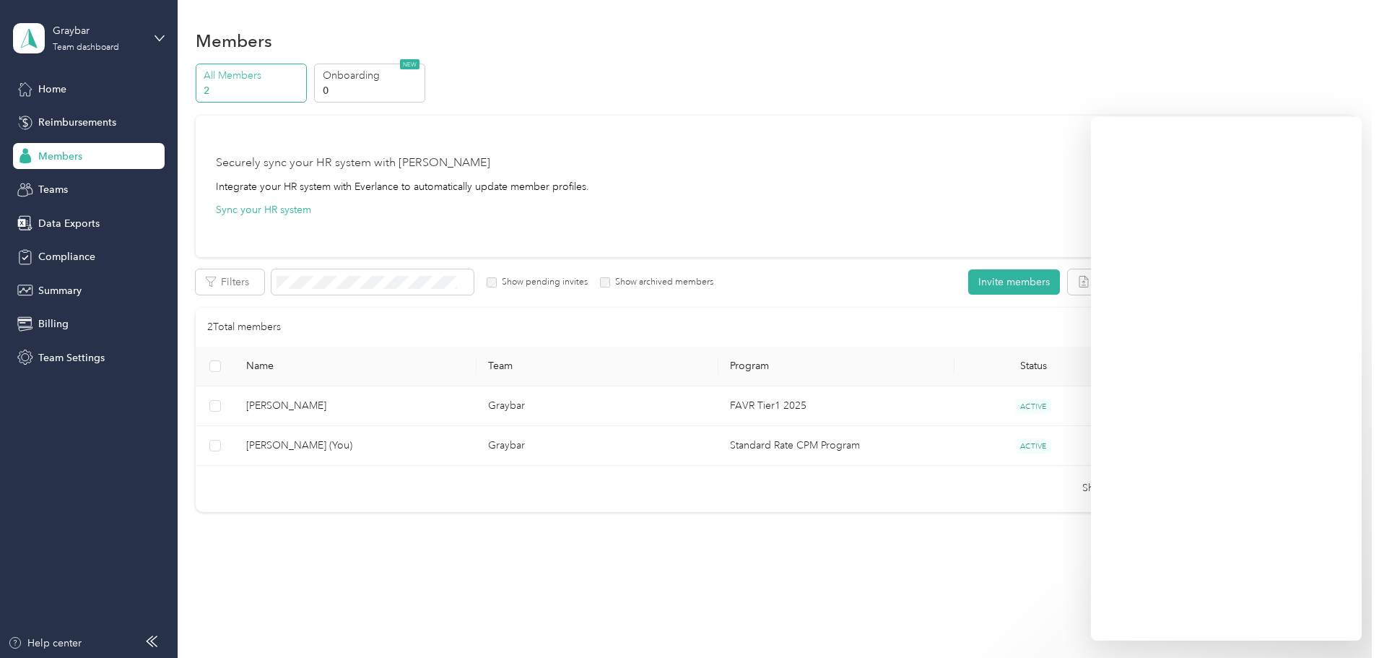
click at [1368, 657] on div at bounding box center [686, 658] width 1372 height 0
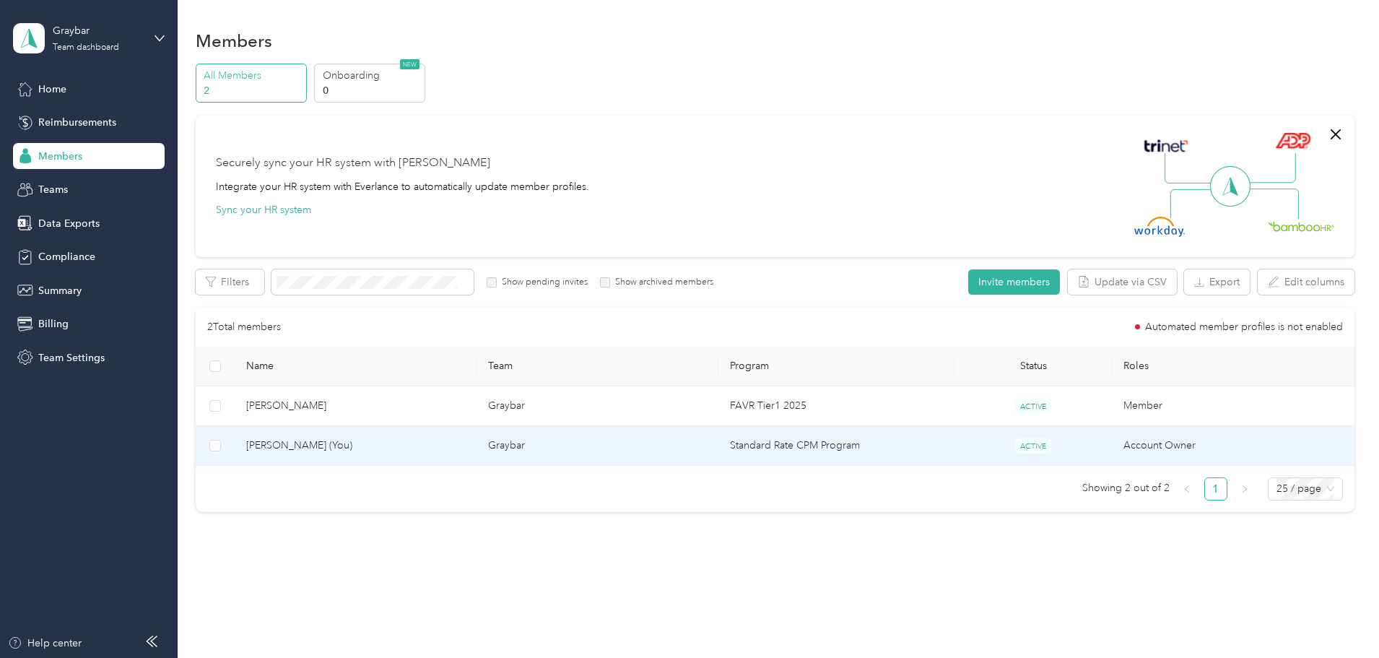
click at [793, 450] on td "Standard Rate CPM Program" at bounding box center [836, 446] width 236 height 40
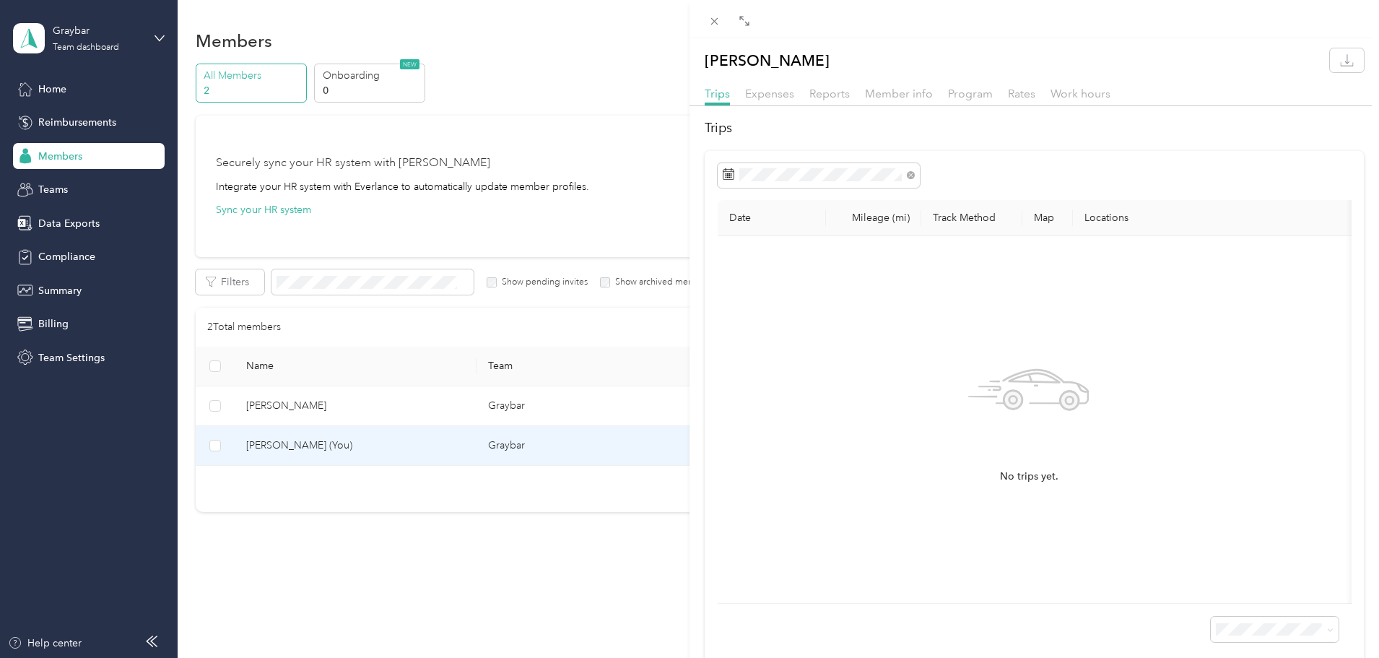
click at [993, 373] on icon at bounding box center [1028, 389] width 121 height 121
click at [786, 90] on span "Expenses" at bounding box center [769, 94] width 49 height 14
click at [814, 92] on span "Reports" at bounding box center [829, 94] width 40 height 14
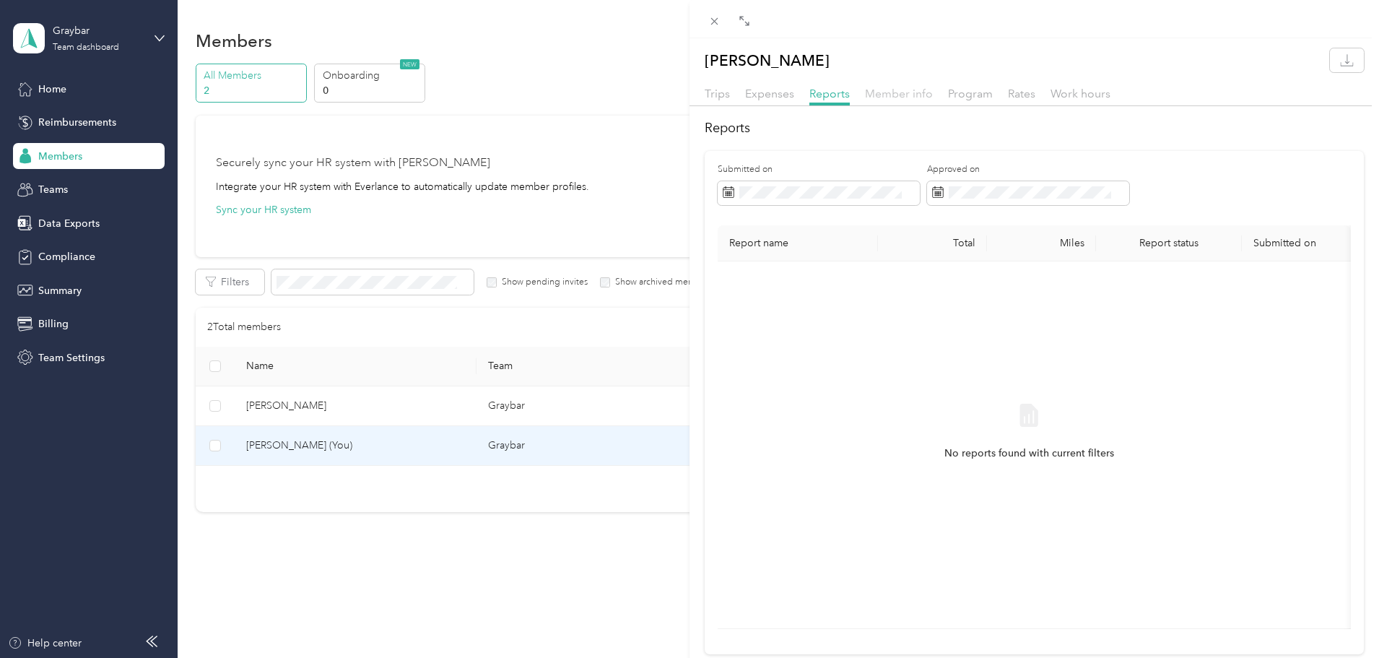
click at [881, 92] on span "Member info" at bounding box center [899, 94] width 68 height 14
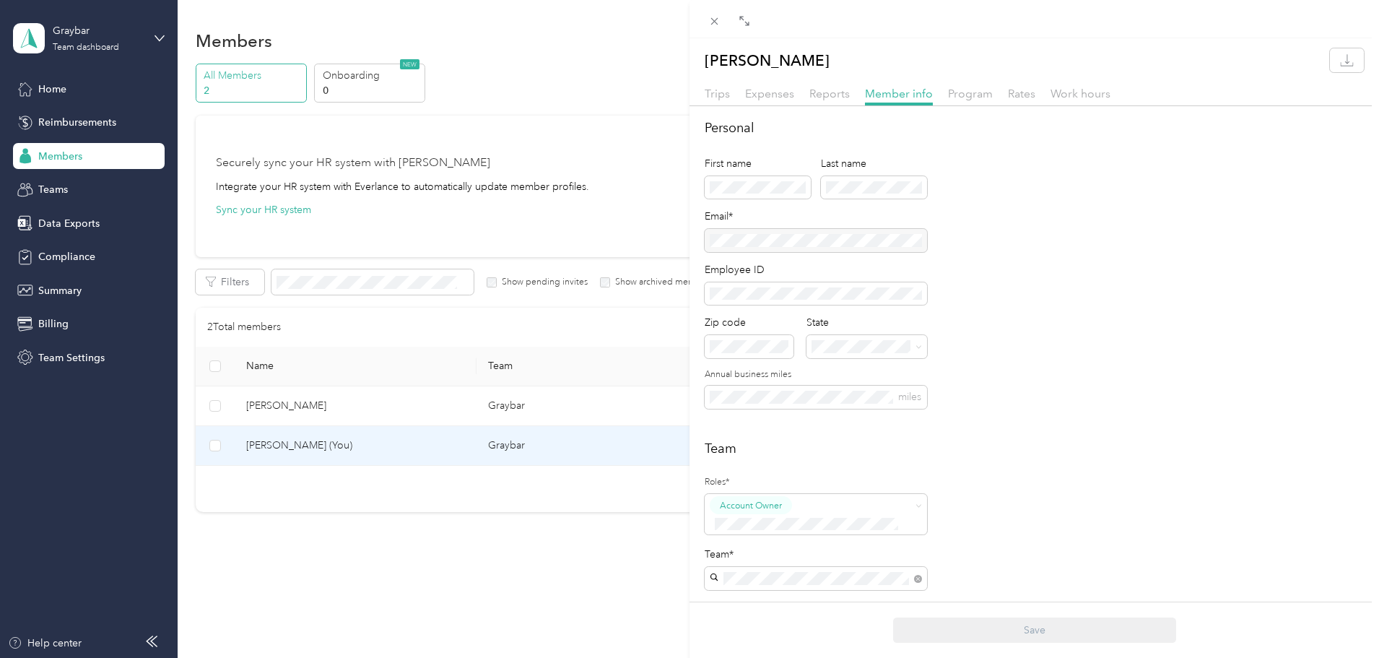
click at [985, 222] on div "Personal First name Last name Email* Employee ID Zip code State Annual business…" at bounding box center [1034, 272] width 659 height 308
click at [970, 97] on span "Program" at bounding box center [970, 94] width 45 height 14
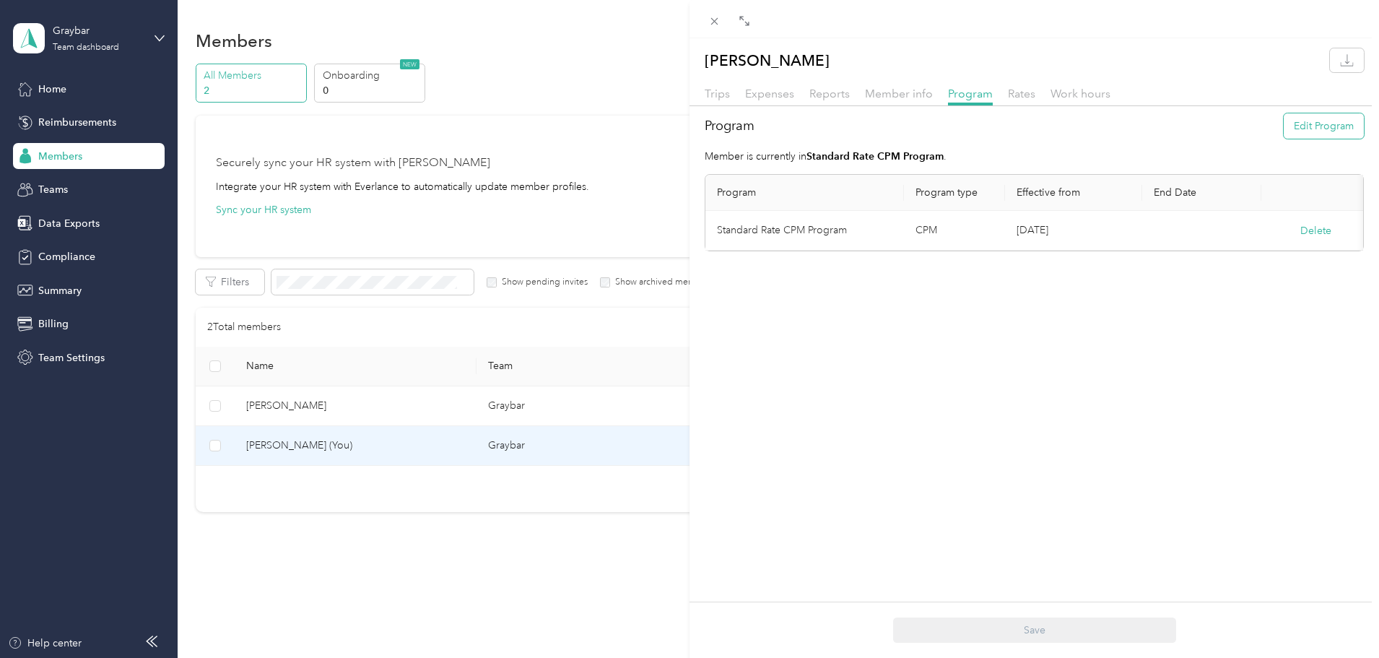
click at [1298, 125] on button "Edit Program" at bounding box center [1324, 125] width 80 height 25
click at [852, 231] on span at bounding box center [804, 240] width 175 height 23
click at [809, 334] on li "FAVR Programs" at bounding box center [804, 327] width 175 height 25
click at [879, 250] on span at bounding box center [804, 240] width 175 height 23
click at [881, 239] on icon at bounding box center [884, 241] width 6 height 6
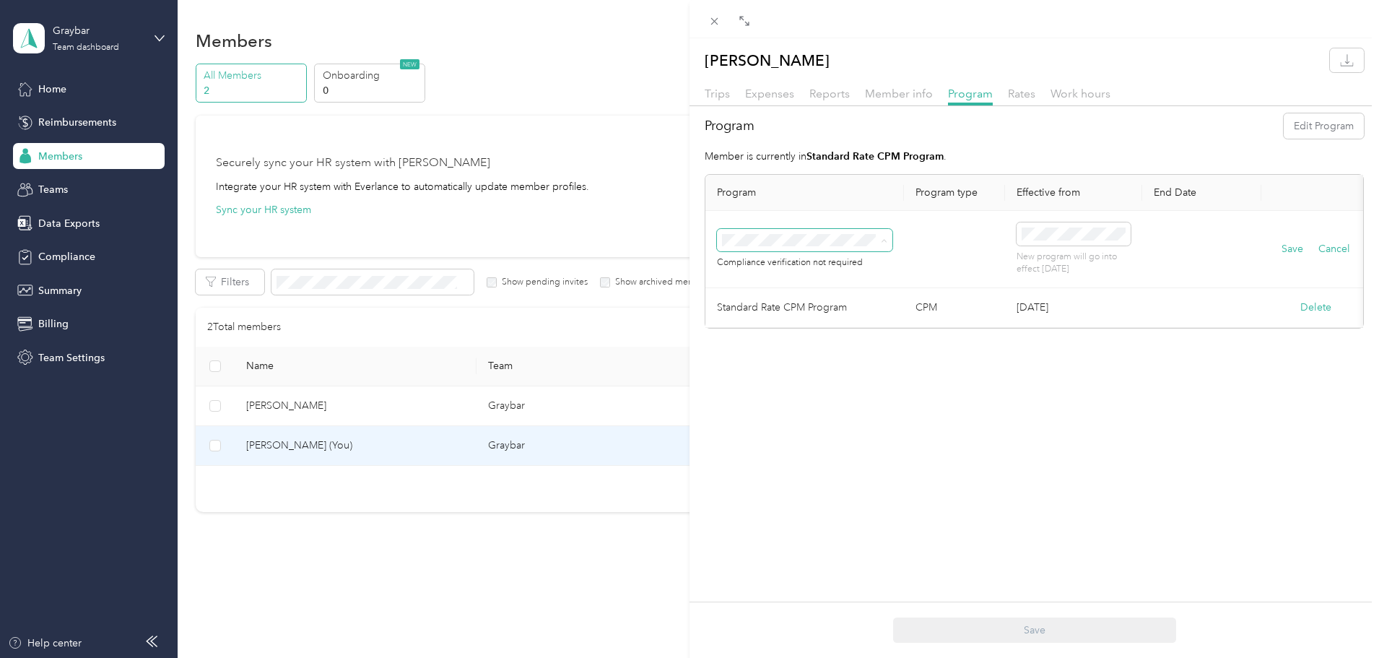
click at [980, 232] on td at bounding box center [954, 249] width 101 height 77
click at [910, 244] on td at bounding box center [954, 249] width 101 height 77
click at [772, 361] on li "No program" at bounding box center [804, 356] width 175 height 25
click at [784, 327] on li "FAVR Programs" at bounding box center [804, 330] width 175 height 25
click at [829, 256] on div "Compliance verification not required" at bounding box center [804, 260] width 175 height 18
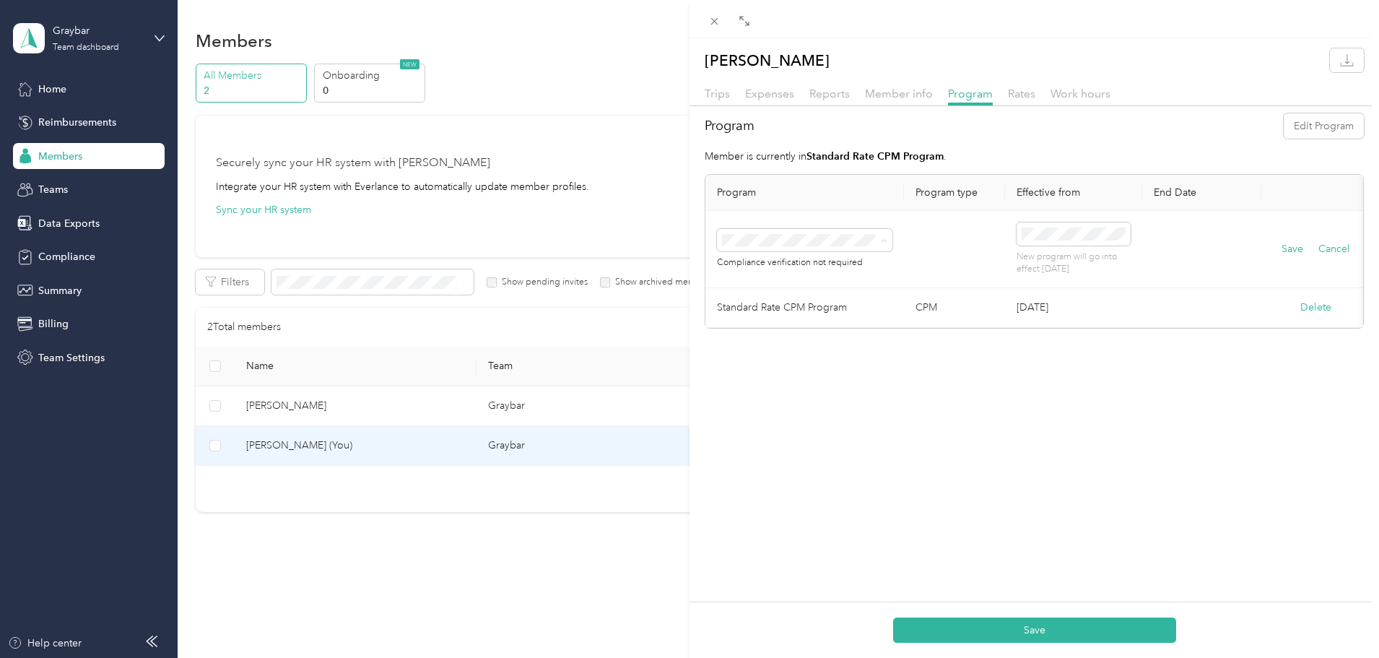
click at [818, 391] on div "[PERSON_NAME] Trips Expenses Reports Member info Program Rates Work hours Progr…" at bounding box center [1033, 367] width 689 height 658
click at [948, 271] on td at bounding box center [954, 249] width 101 height 77
click at [1086, 628] on button "Save" at bounding box center [1034, 629] width 283 height 25
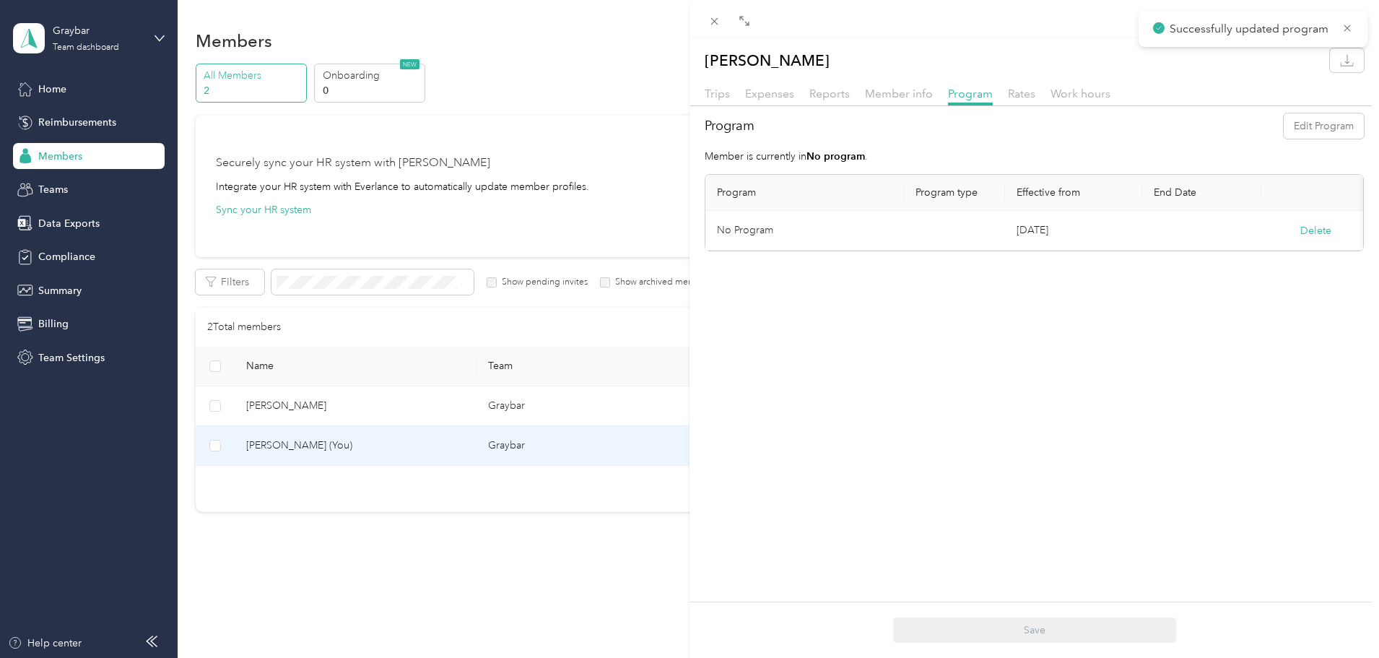
click at [1287, 108] on div at bounding box center [1033, 110] width 689 height 8
click at [1291, 118] on button "Edit Program" at bounding box center [1324, 125] width 80 height 25
click at [782, 300] on div "Standard Rate CPM Program (CPM)" at bounding box center [804, 298] width 155 height 30
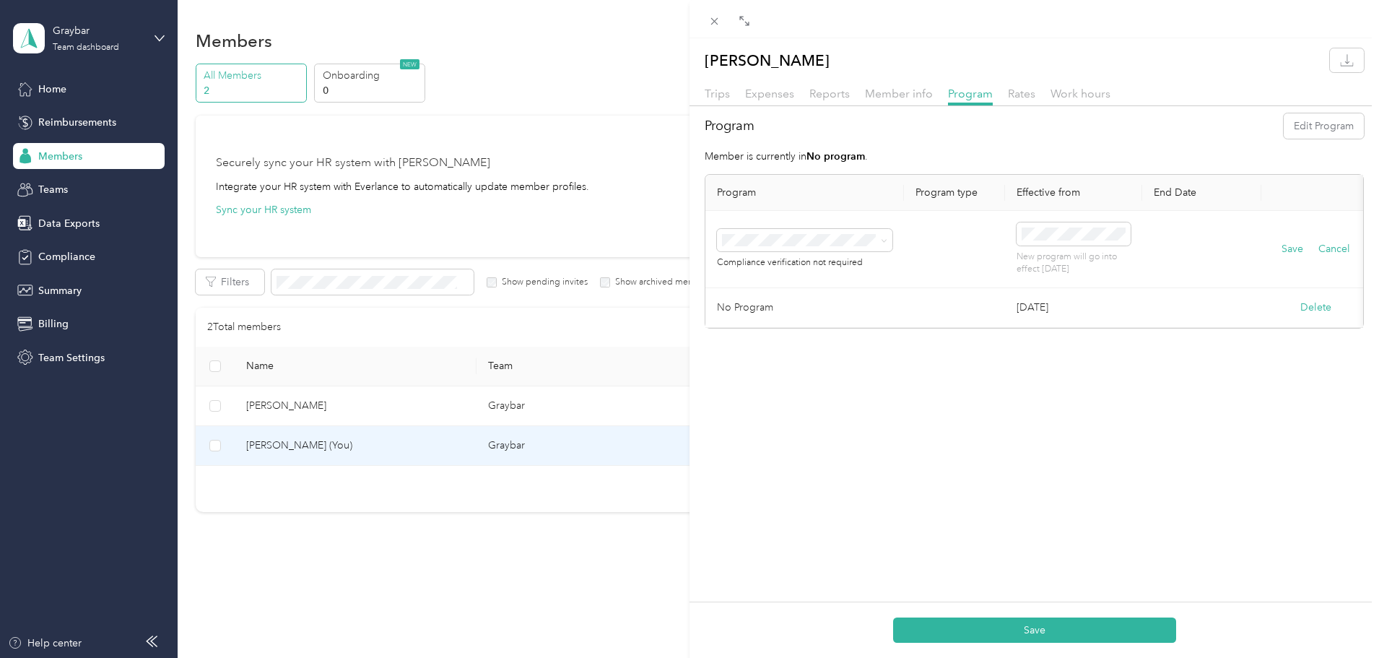
click at [1280, 247] on div "Save Cancel" at bounding box center [1315, 249] width 85 height 16
click at [1283, 243] on button "Save" at bounding box center [1292, 249] width 22 height 16
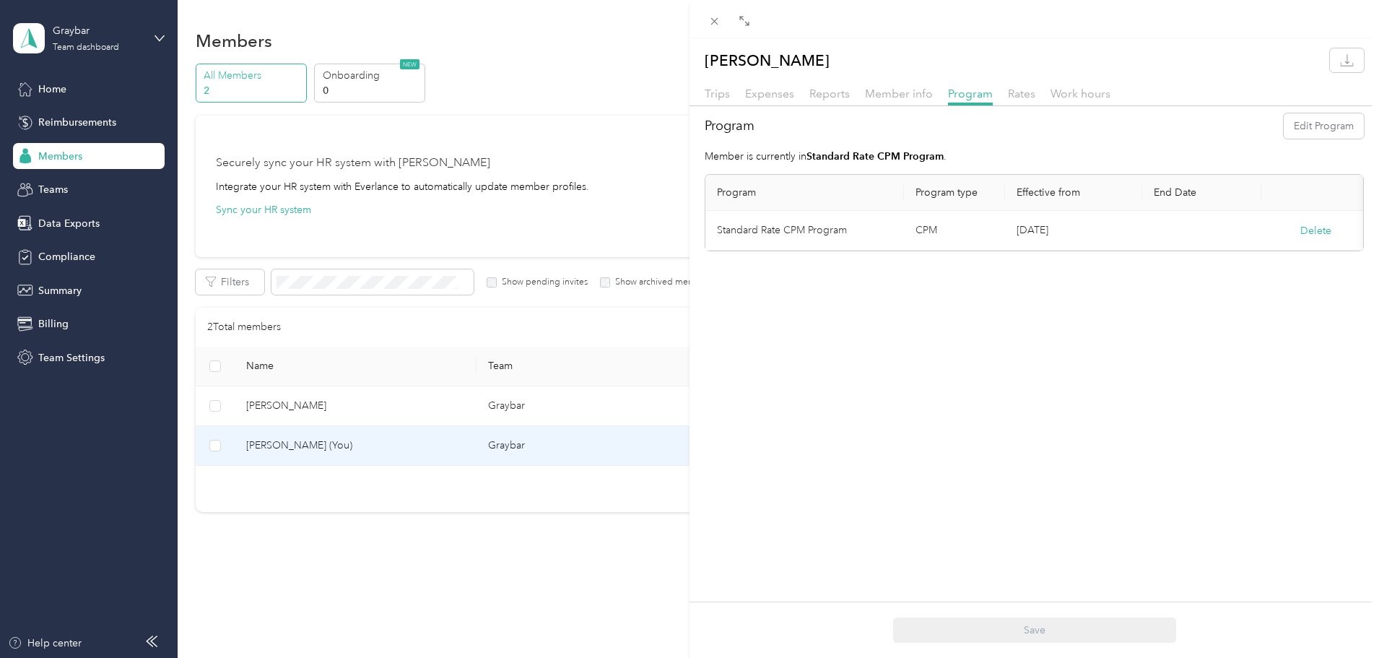
click at [383, 209] on div "[PERSON_NAME] Trips Expenses Reports Member info Program Rates Work hours Progr…" at bounding box center [689, 329] width 1379 height 658
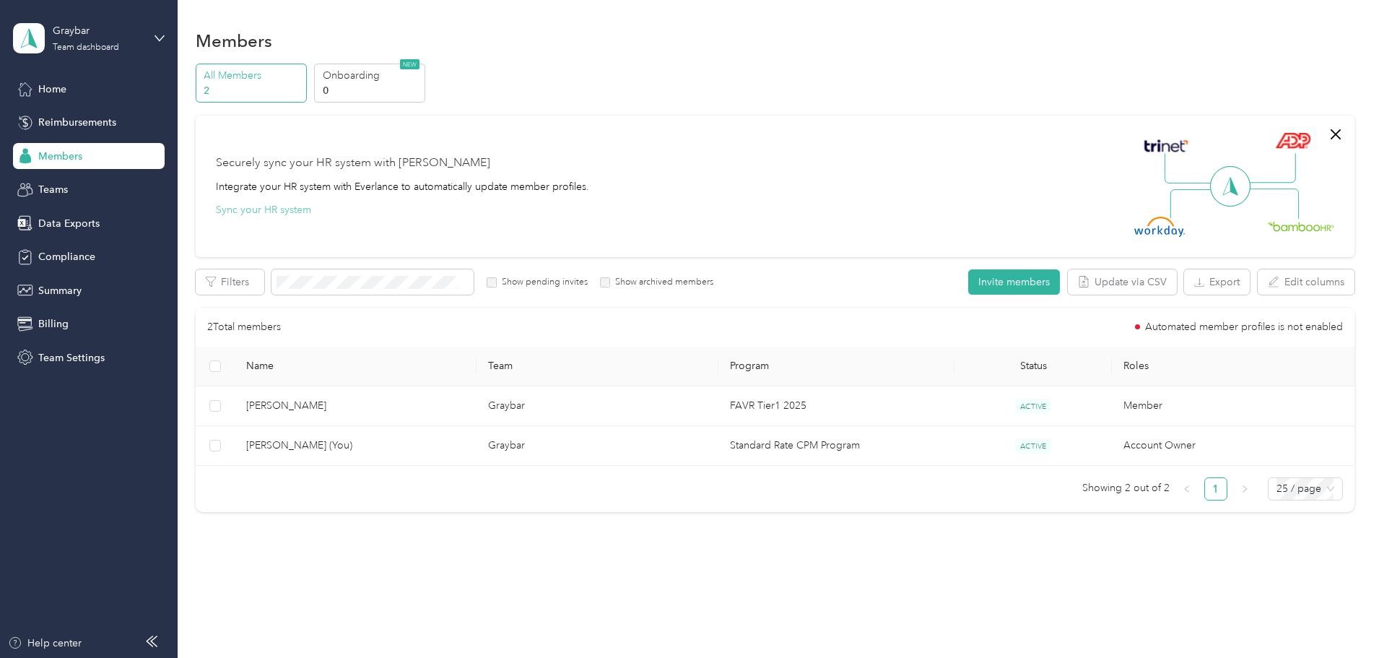
click at [311, 211] on button "Sync your HR system" at bounding box center [263, 209] width 95 height 15
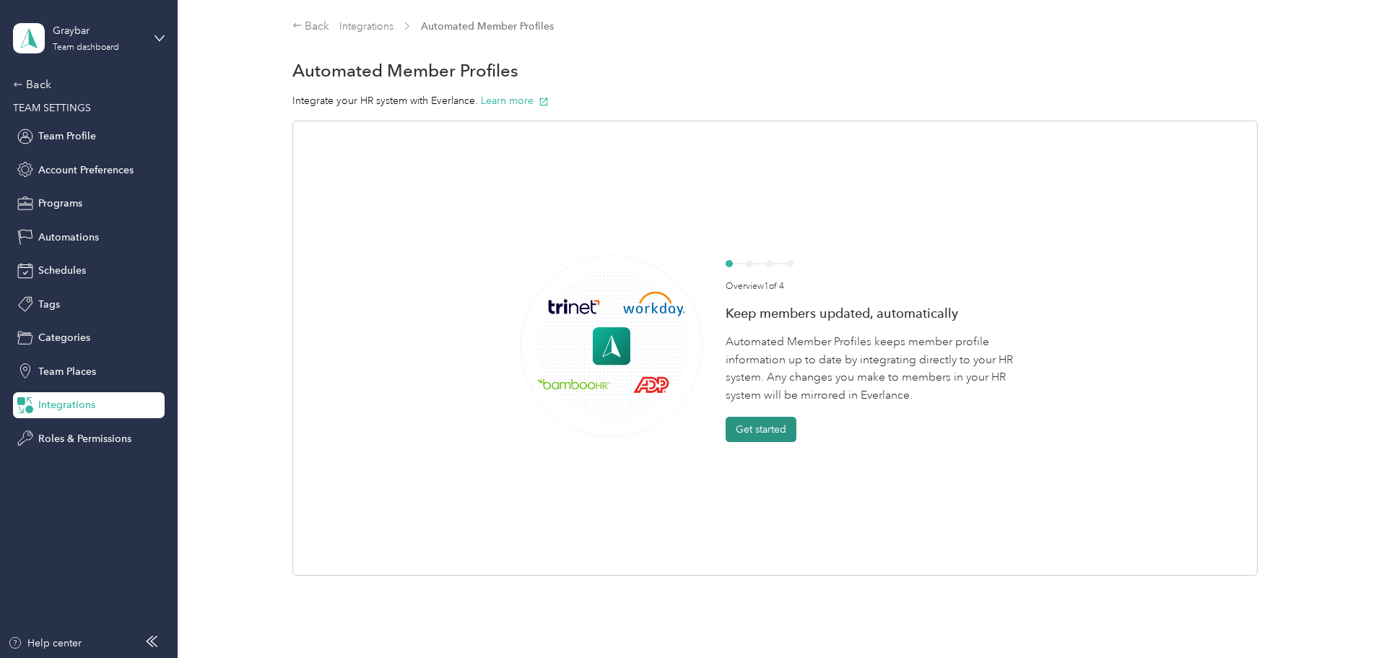
click at [757, 424] on button "Get started" at bounding box center [761, 429] width 71 height 25
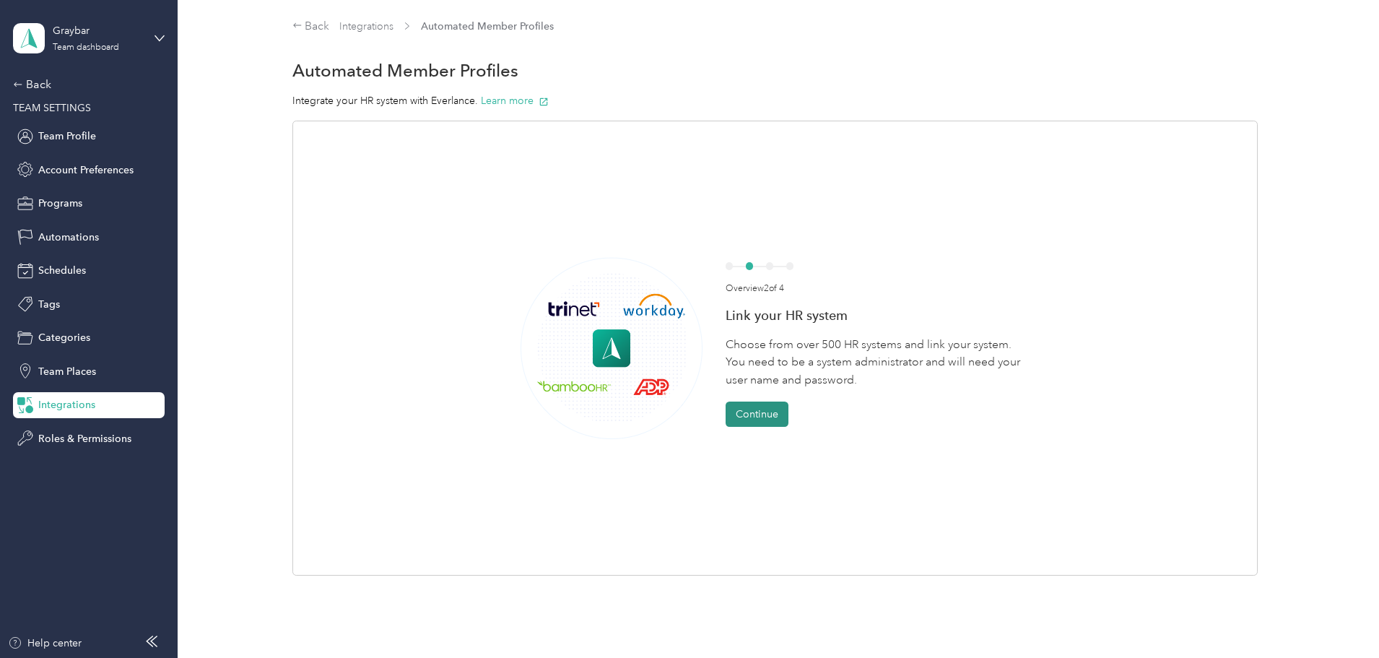
click at [759, 409] on button "Continue" at bounding box center [757, 413] width 63 height 25
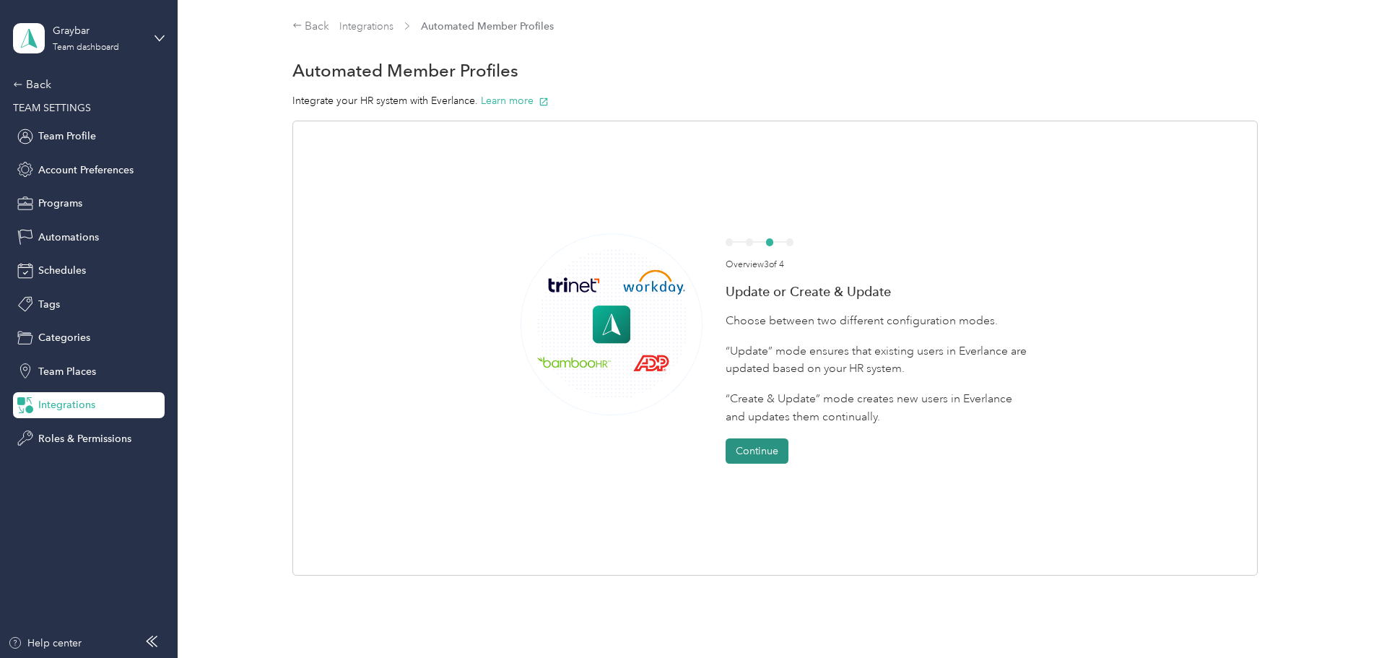
click at [754, 442] on button "Continue" at bounding box center [757, 450] width 63 height 25
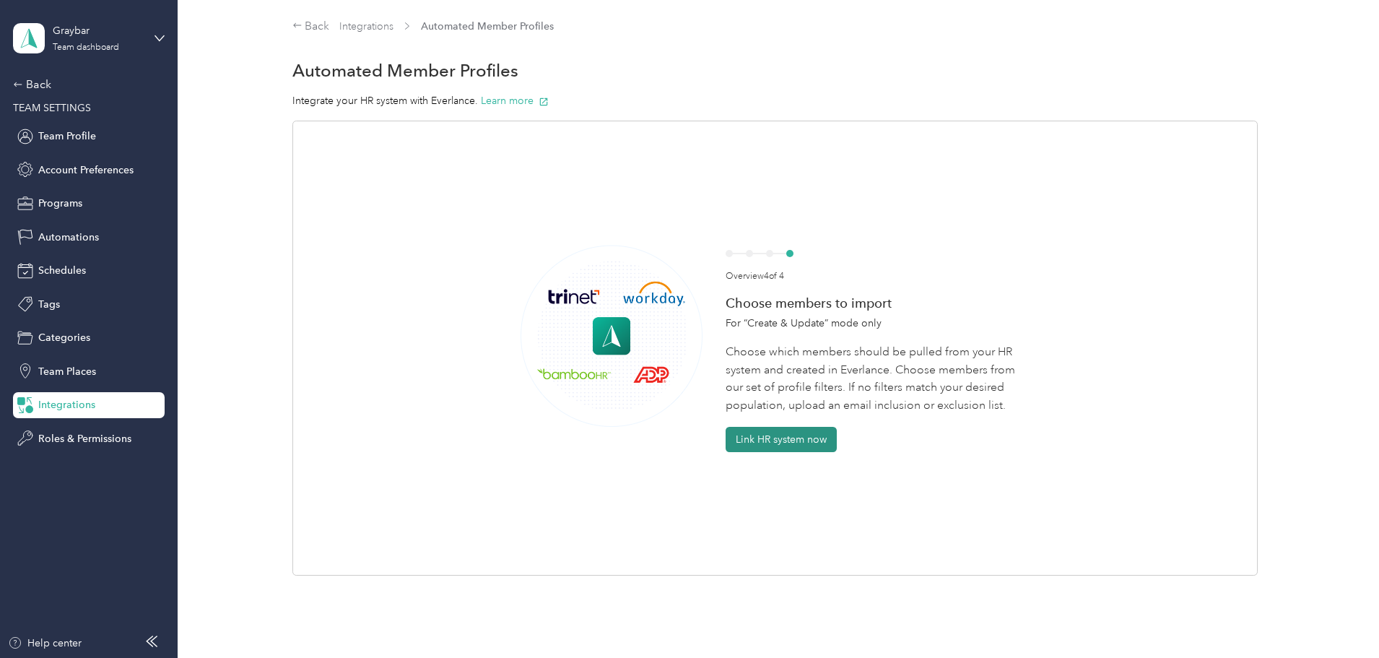
click at [754, 440] on button "Link HR system now" at bounding box center [781, 439] width 111 height 25
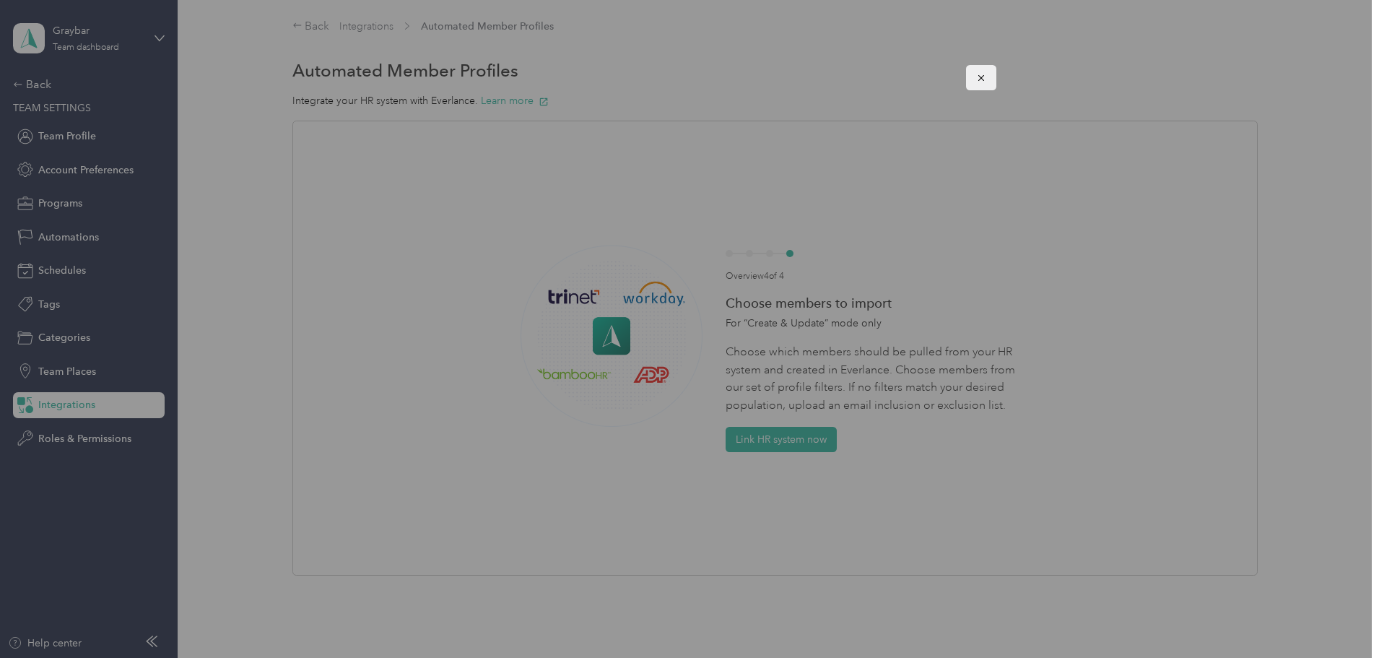
click at [978, 81] on icon "button" at bounding box center [981, 78] width 10 height 10
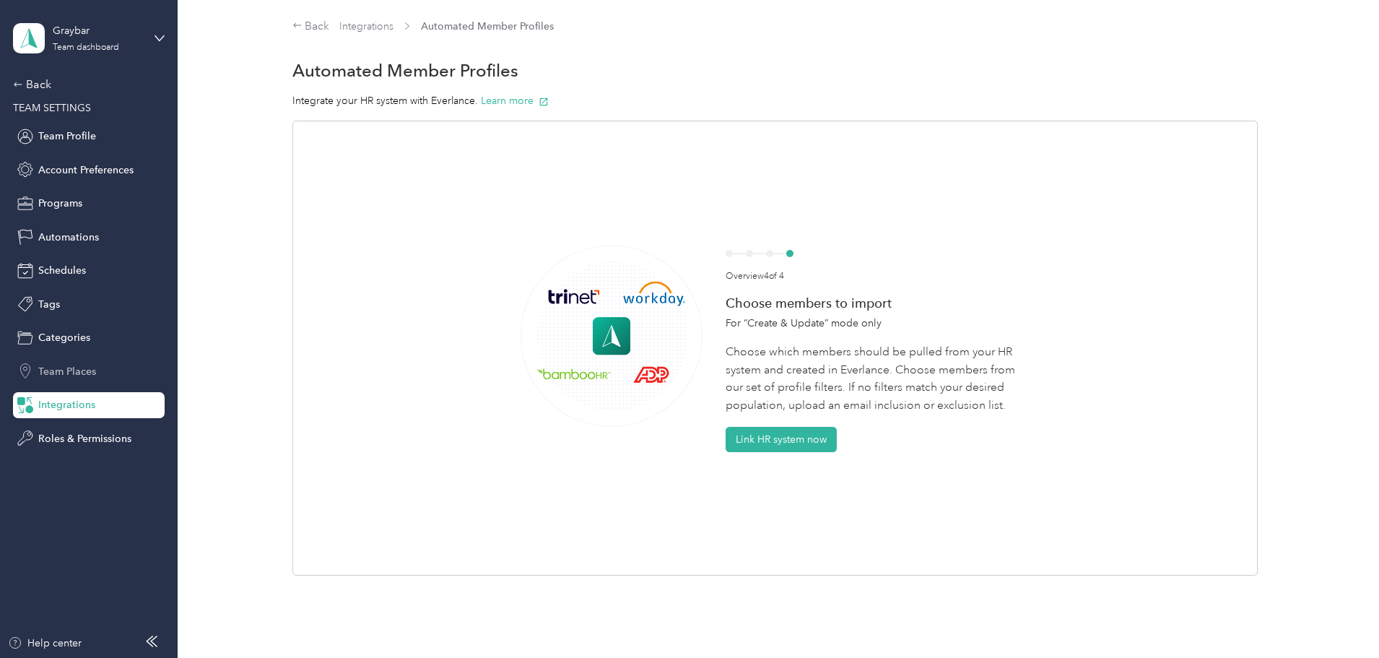
click at [94, 366] on span "Team Places" at bounding box center [67, 371] width 58 height 15
